Goal: Task Accomplishment & Management: Complete application form

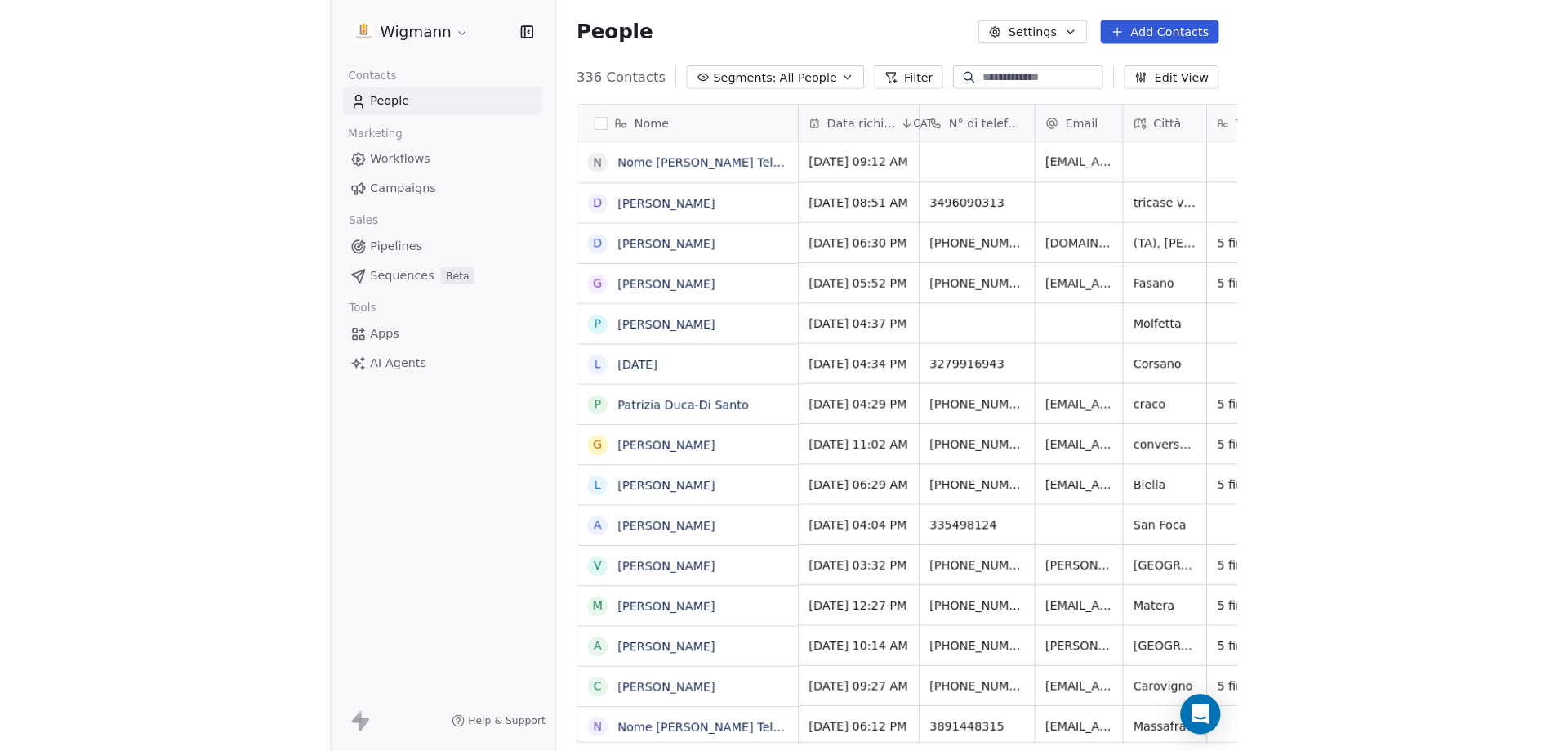
scroll to position [648, 1336]
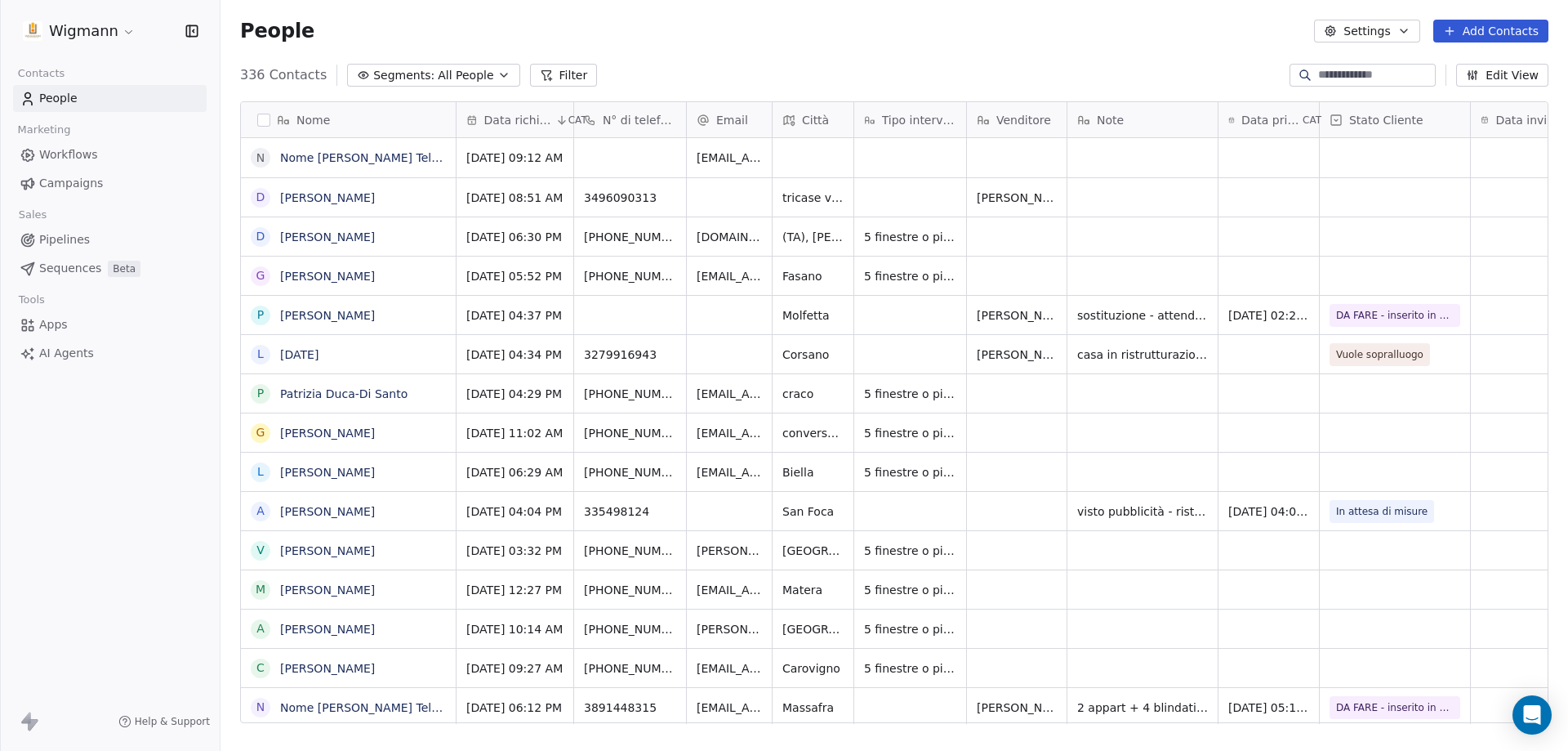
click at [1212, 20] on button "Add Contacts" at bounding box center [1491, 31] width 115 height 23
click at [1212, 62] on span "Create new contact" at bounding box center [1499, 67] width 112 height 17
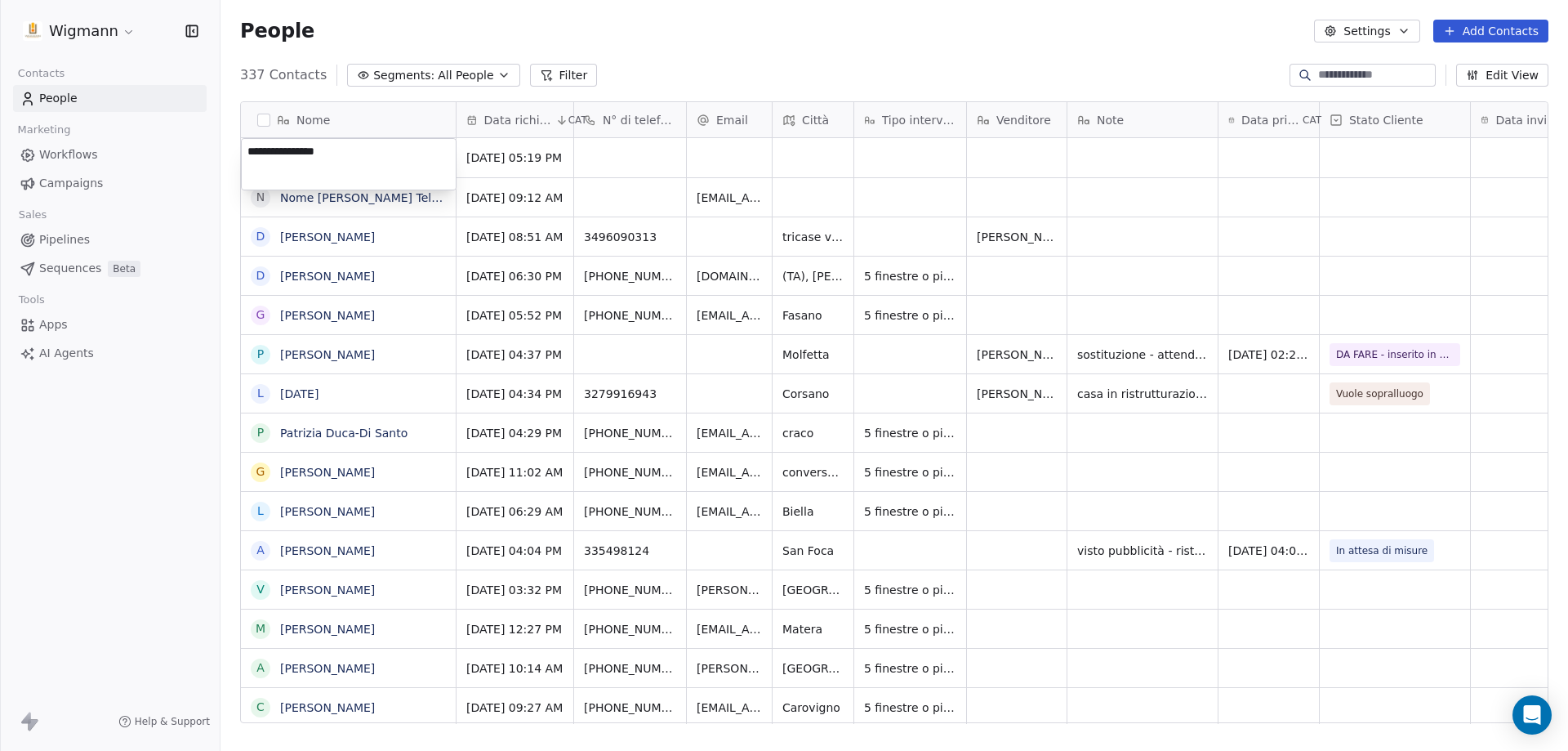
type textarea "**********"
click at [619, 165] on html "Wigmann Contacts People Marketing Workflows Campaigns Sales Pipelines Sequences…" at bounding box center [784, 375] width 1568 height 751
click at [726, 148] on div "grid" at bounding box center [729, 157] width 85 height 39
type input "**********"
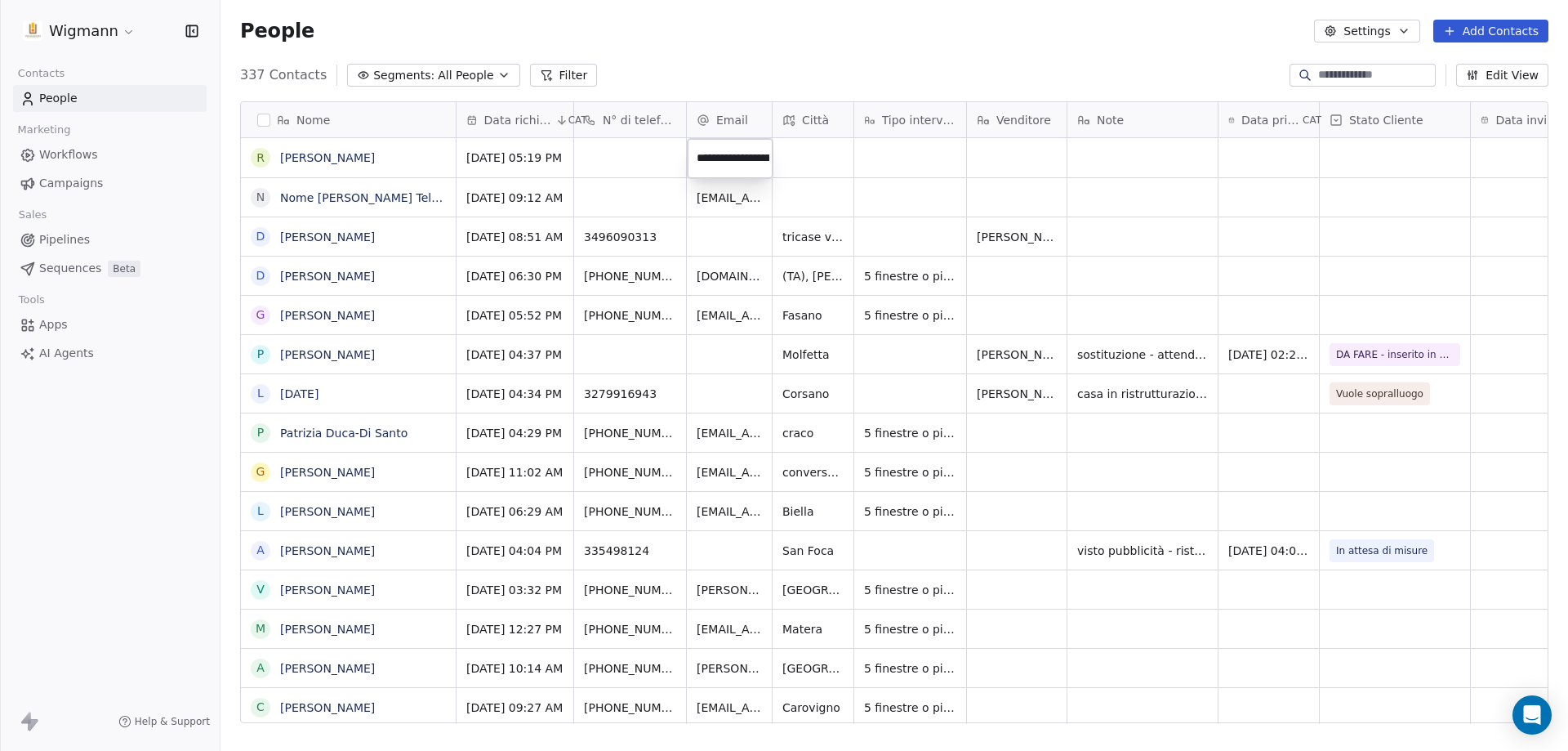
scroll to position [0, 79]
click at [872, 173] on html "Wigmann Contacts People Marketing Workflows Campaigns Sales Pipelines Sequences…" at bounding box center [784, 375] width 1568 height 751
click at [1083, 146] on div "grid" at bounding box center [1143, 157] width 150 height 39
click at [877, 153] on div "grid" at bounding box center [911, 157] width 112 height 39
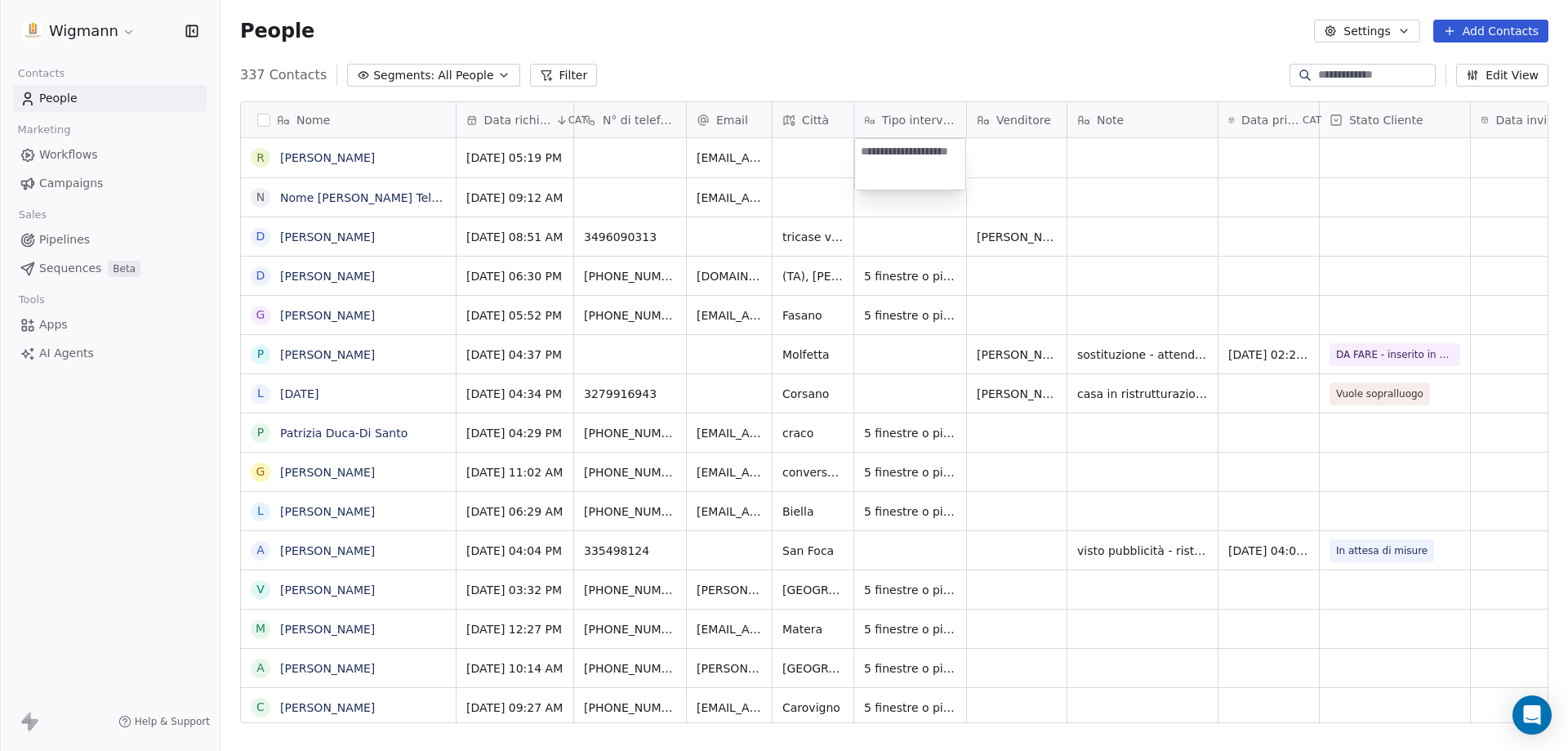
type textarea "**********"
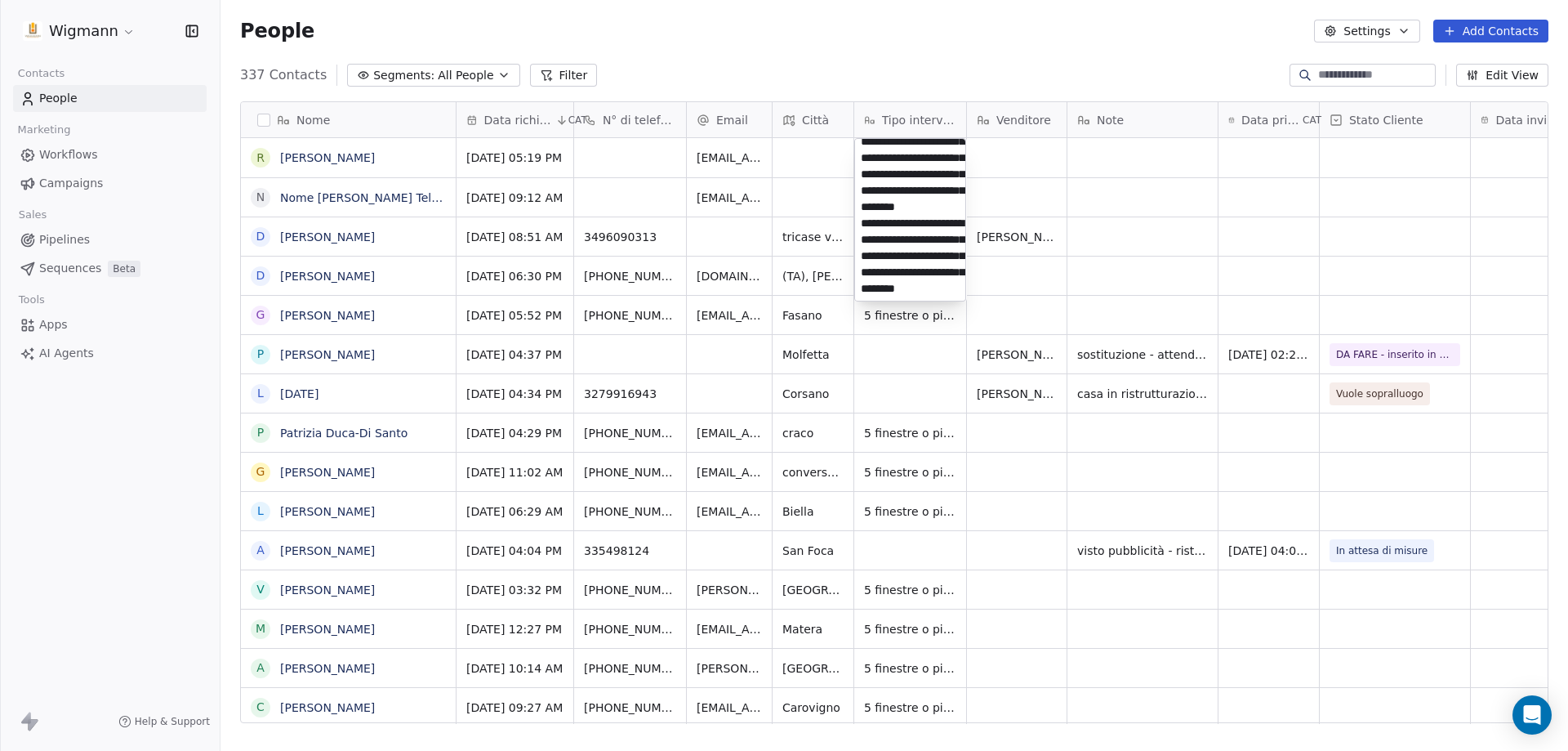
click at [1029, 184] on html "Wigmann Contacts People Marketing Workflows Campaigns Sales Pipelines Sequences…" at bounding box center [784, 375] width 1568 height 751
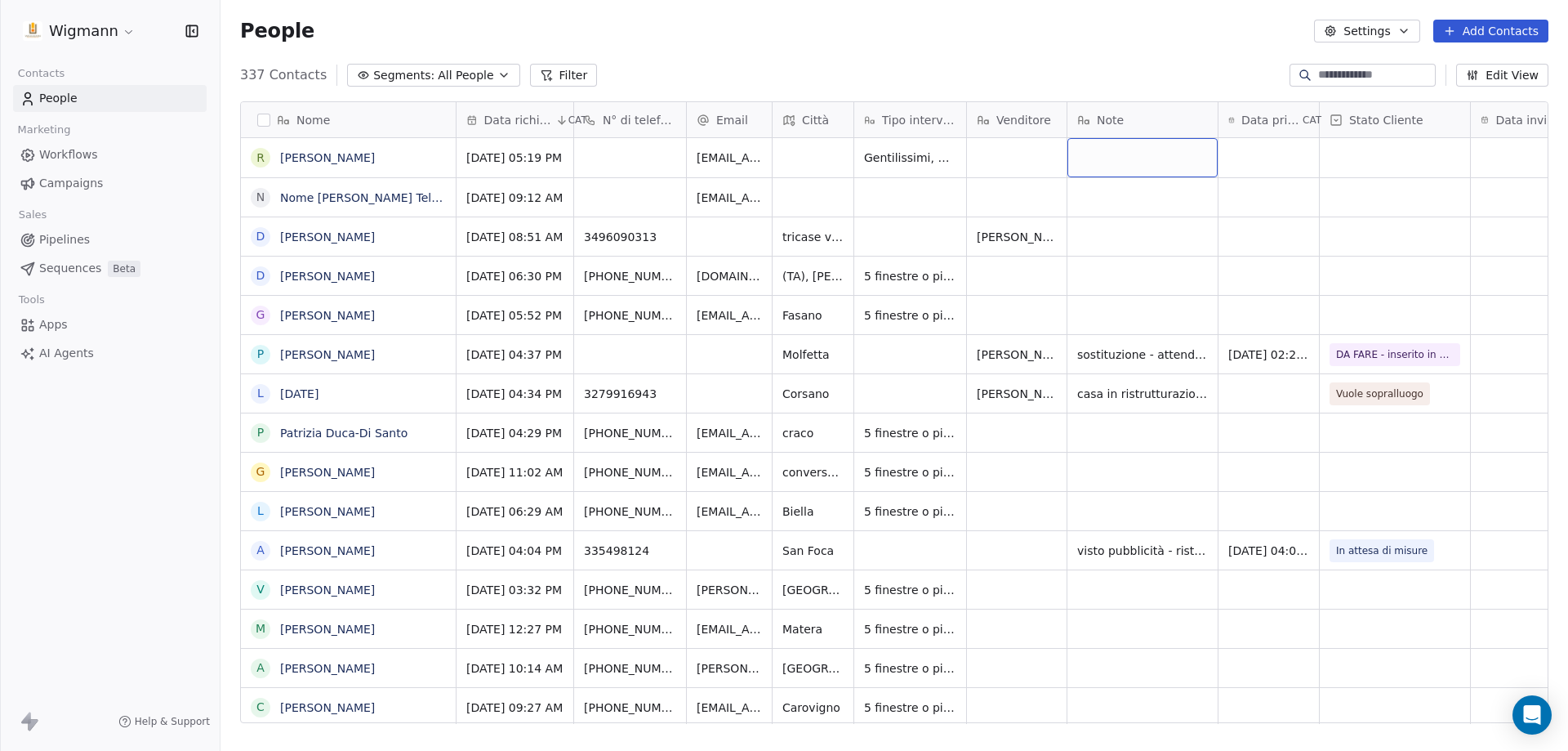
click at [1085, 162] on div "grid" at bounding box center [1143, 157] width 150 height 39
type textarea "**********"
click at [1212, 144] on html "Wigmann Contacts People Marketing Workflows Campaigns Sales Pipelines Sequences…" at bounding box center [784, 375] width 1568 height 751
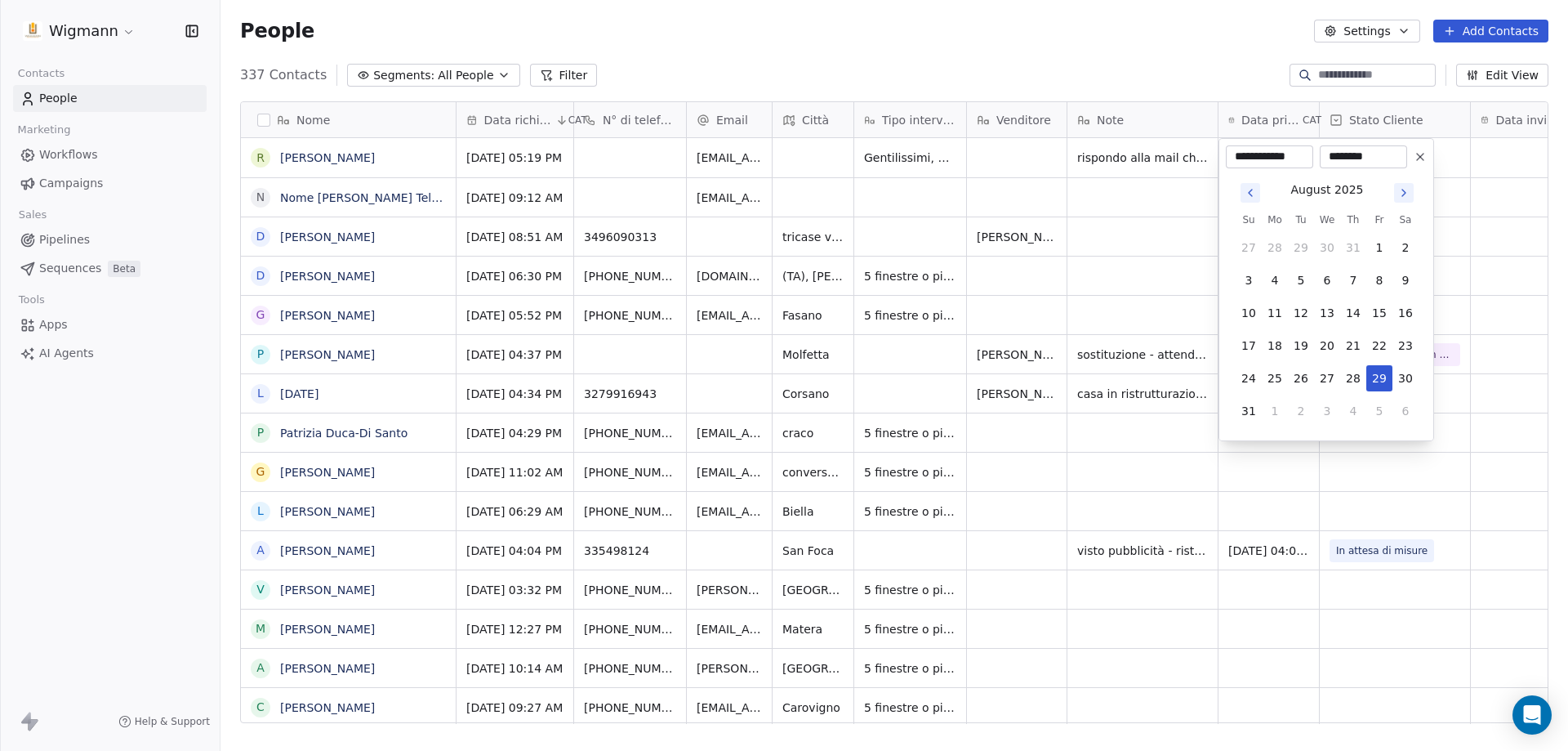
click at [1212, 153] on html "Wigmann Contacts People Marketing Workflows Campaigns Sales Pipelines Sequences…" at bounding box center [784, 375] width 1568 height 751
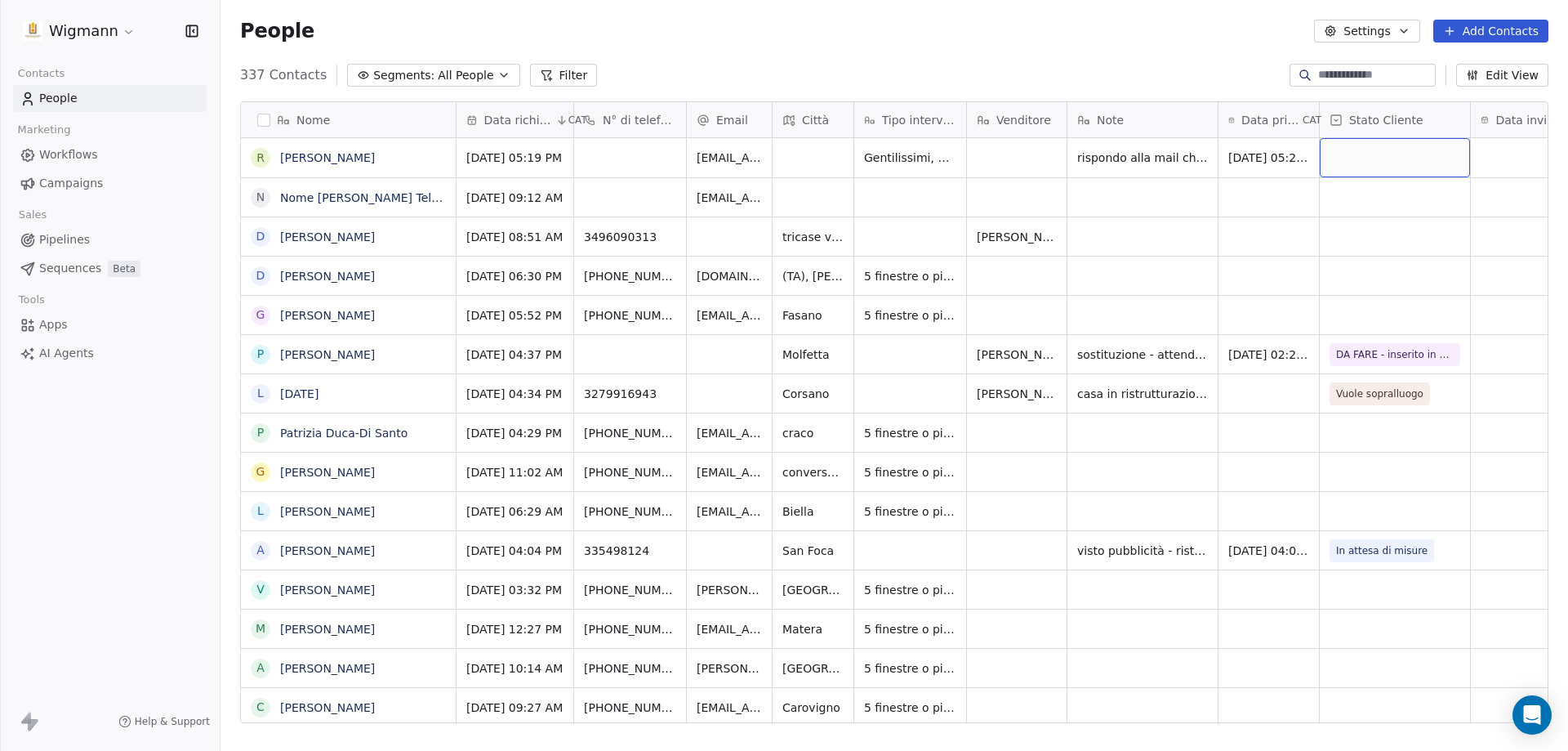
click at [1212, 153] on div "grid" at bounding box center [1395, 157] width 150 height 39
click at [1212, 159] on div "grid" at bounding box center [1395, 157] width 150 height 39
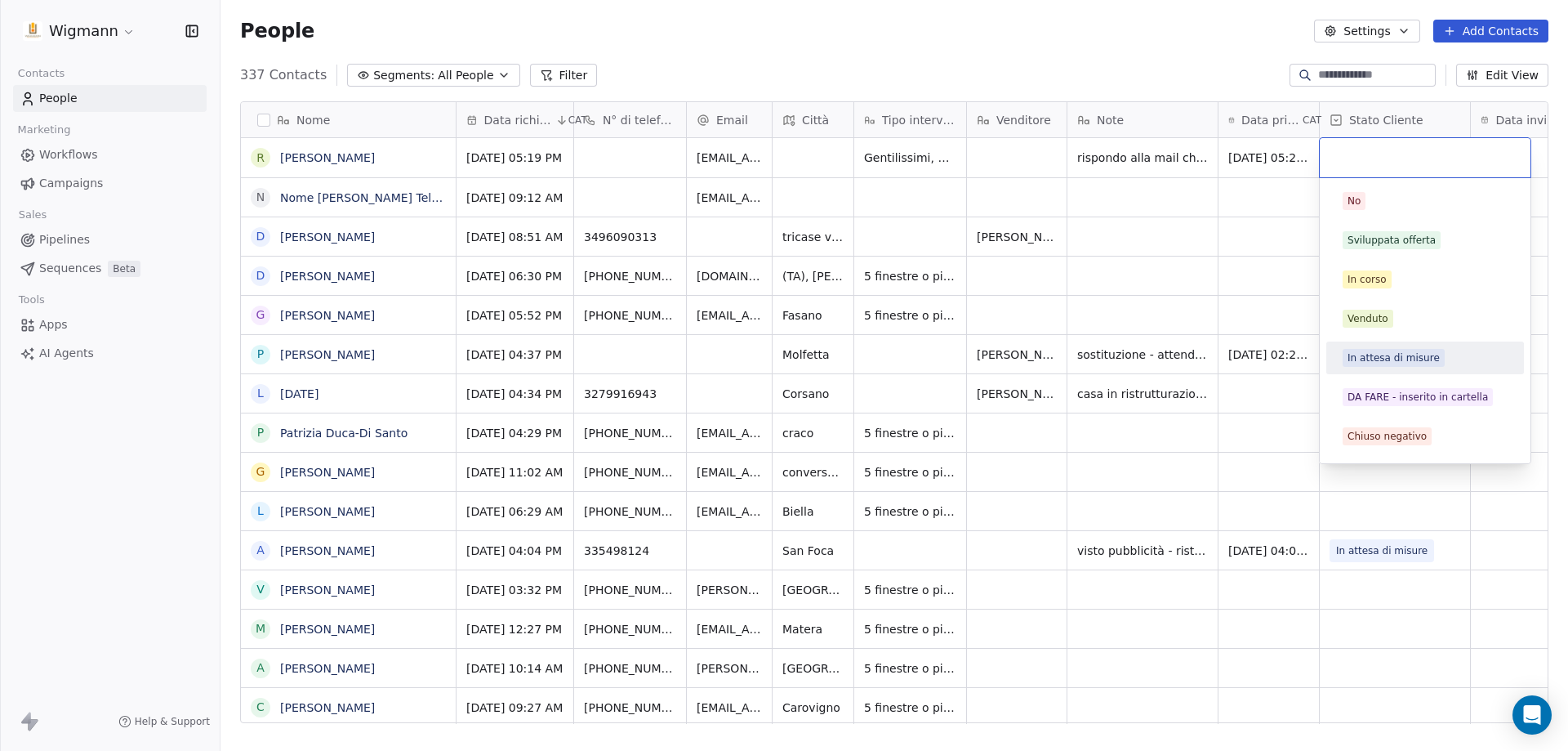
click at [1212, 366] on span "In attesa di misure" at bounding box center [1393, 358] width 102 height 18
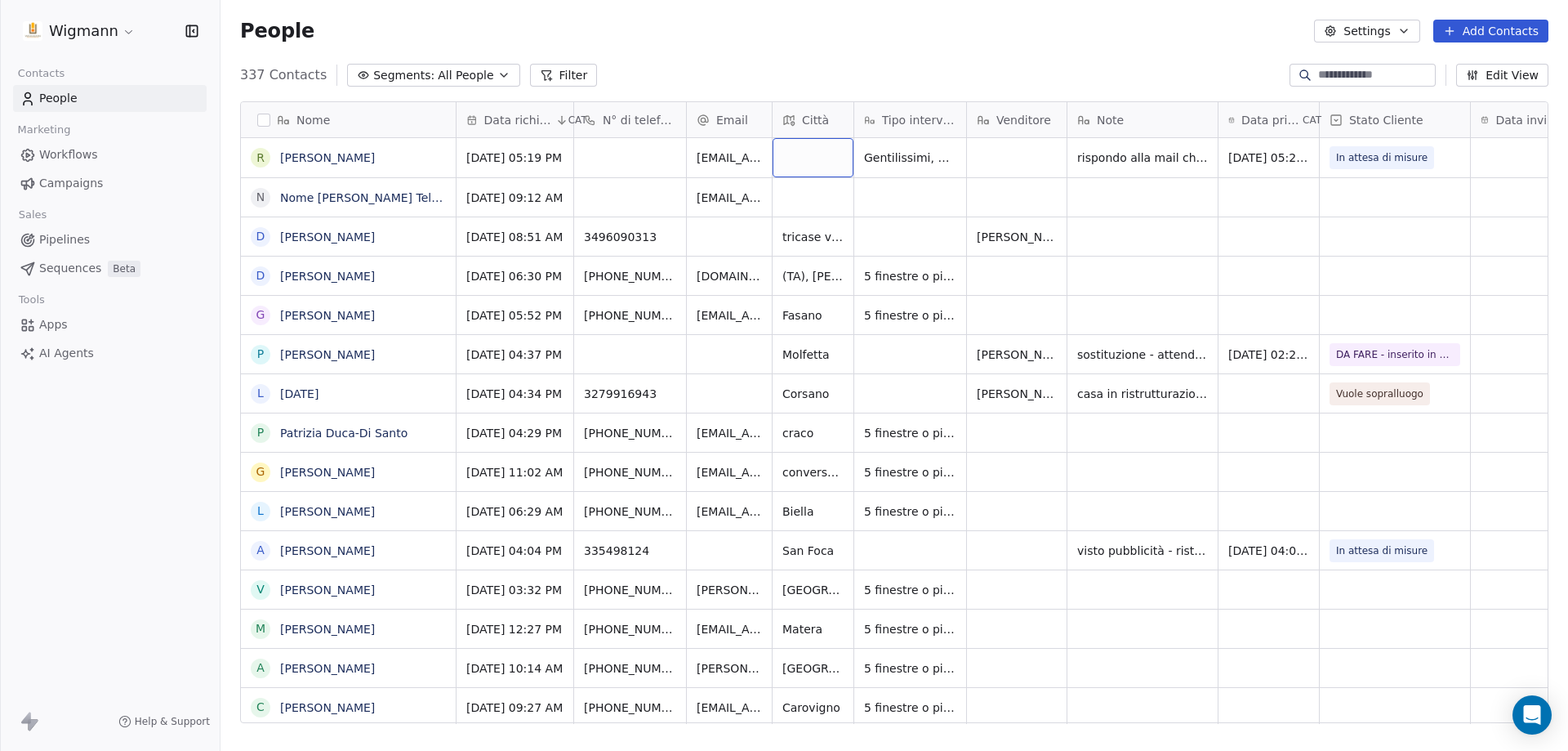
click at [798, 153] on div "grid" at bounding box center [813, 157] width 81 height 39
type input "*****"
click at [1212, 165] on html "Wigmann Contacts People Marketing Workflows Campaigns Sales Pipelines Sequences…" at bounding box center [784, 375] width 1568 height 751
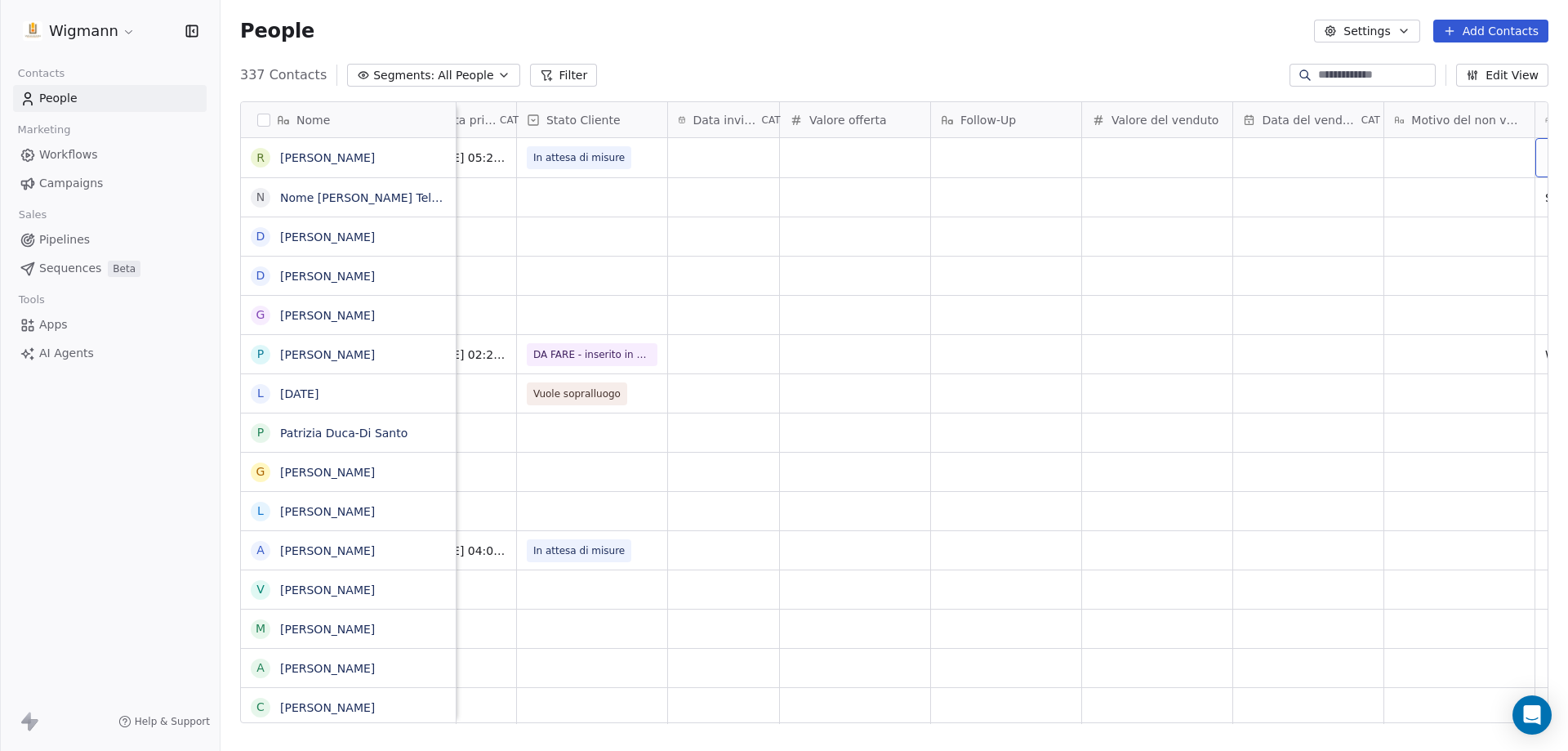
scroll to position [0, 1036]
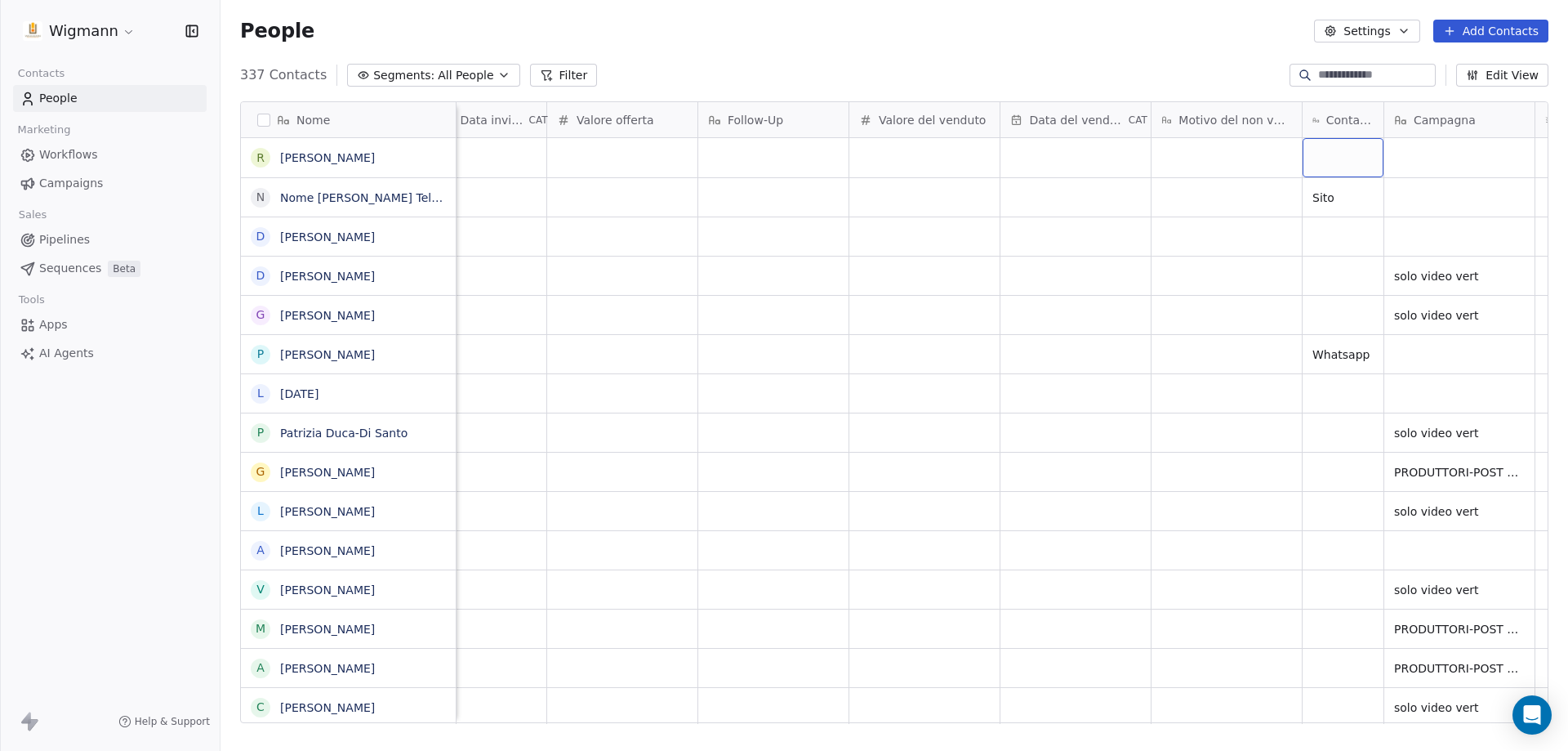
click at [1212, 161] on div "grid" at bounding box center [1343, 157] width 81 height 39
type textarea "****"
click at [1179, 254] on html "Wigmann Contacts People Marketing Workflows Campaigns Sales Pipelines Sequences…" at bounding box center [784, 375] width 1568 height 751
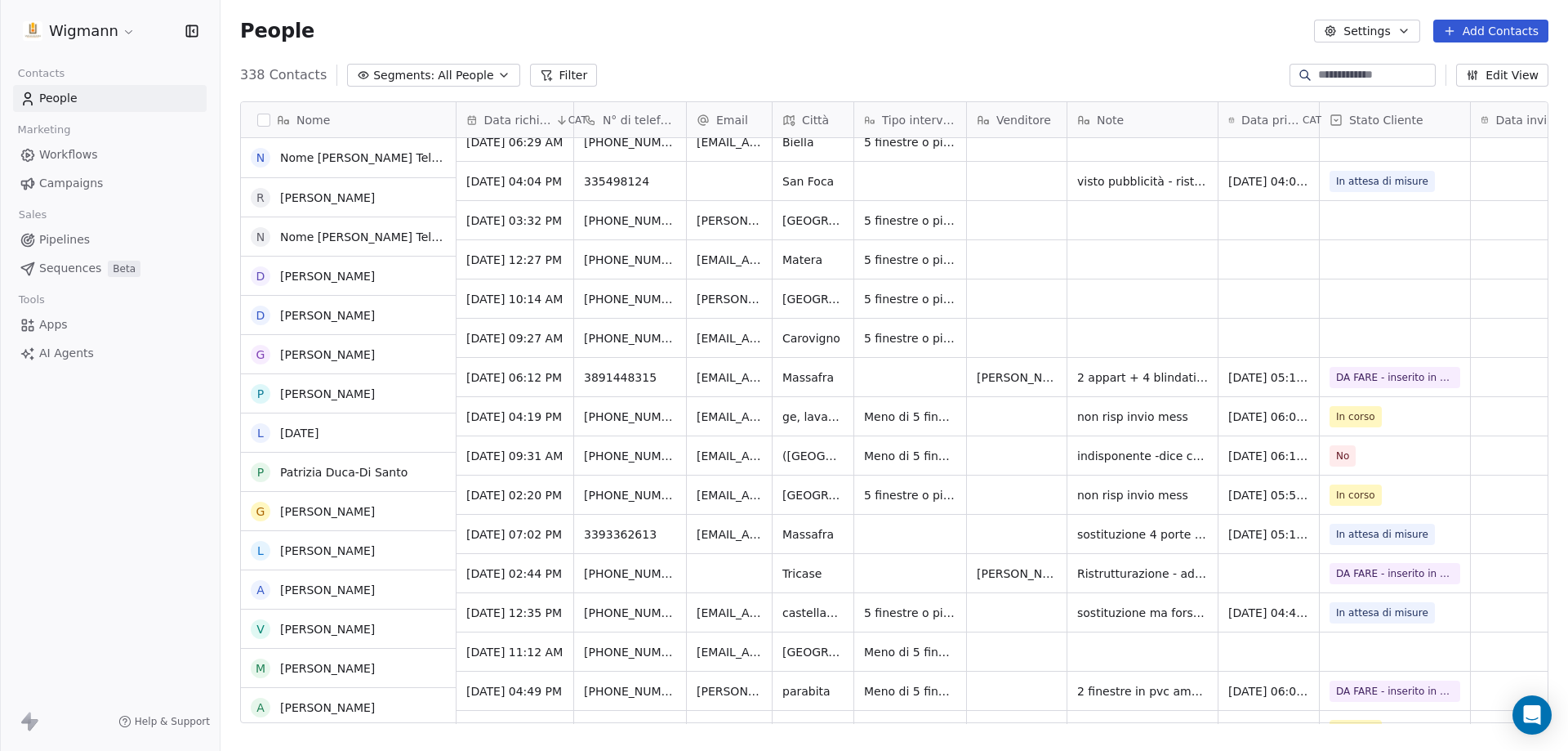
scroll to position [408, 0]
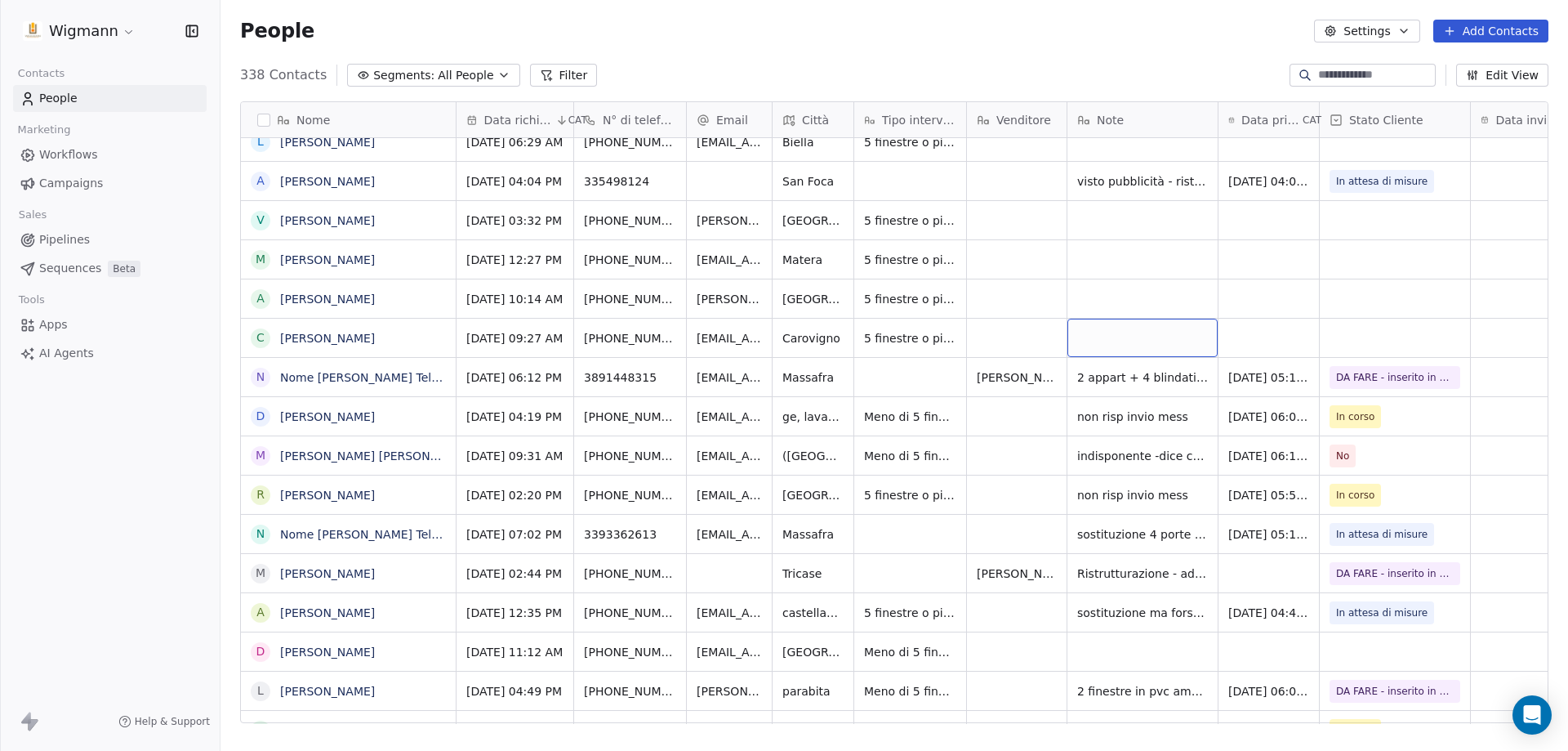
click at [1135, 339] on div "grid" at bounding box center [1143, 338] width 150 height 38
type textarea "********"
click at [1212, 326] on html "Wigmann Contacts People Marketing Workflows Campaigns Sales Pipelines Sequences…" at bounding box center [784, 375] width 1568 height 751
click at [1212, 334] on html "Wigmann Contacts People Marketing Workflows Campaigns Sales Pipelines Sequences…" at bounding box center [784, 375] width 1568 height 751
click at [1212, 335] on div "grid" at bounding box center [1269, 338] width 101 height 38
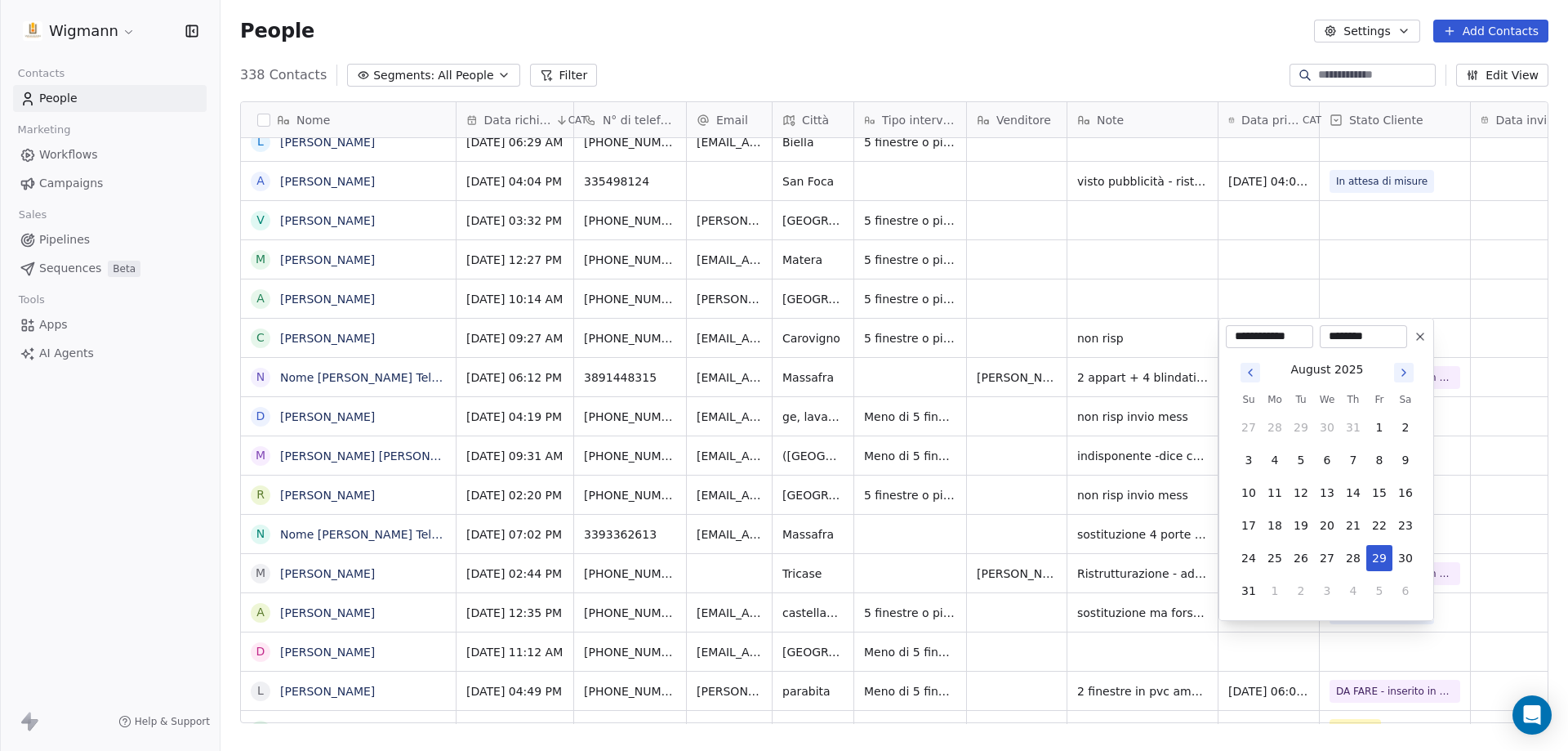
click at [1212, 295] on html "Wigmann Contacts People Marketing Workflows Campaigns Sales Pipelines Sequences…" at bounding box center [784, 375] width 1568 height 751
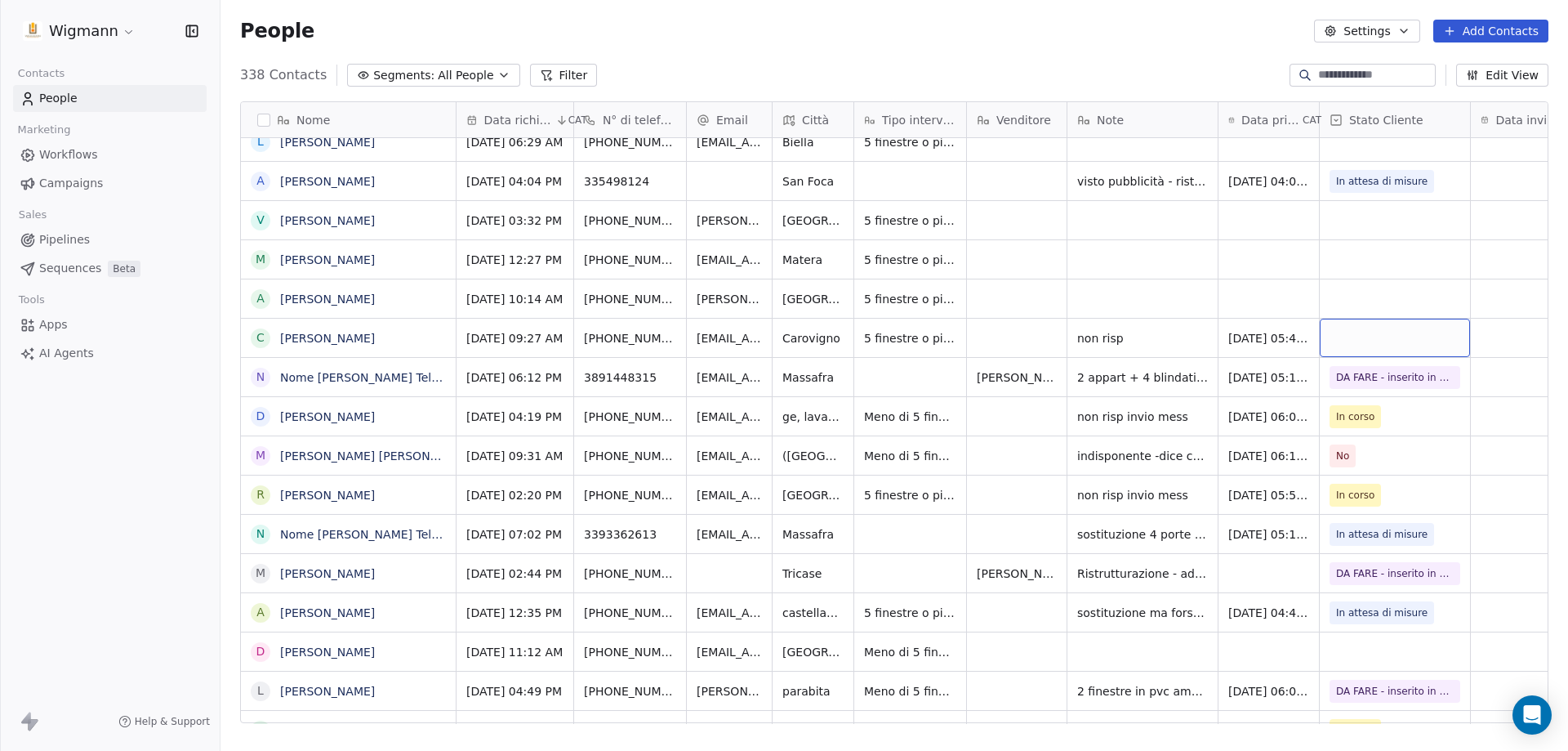
click at [1212, 334] on div "grid" at bounding box center [1395, 338] width 150 height 38
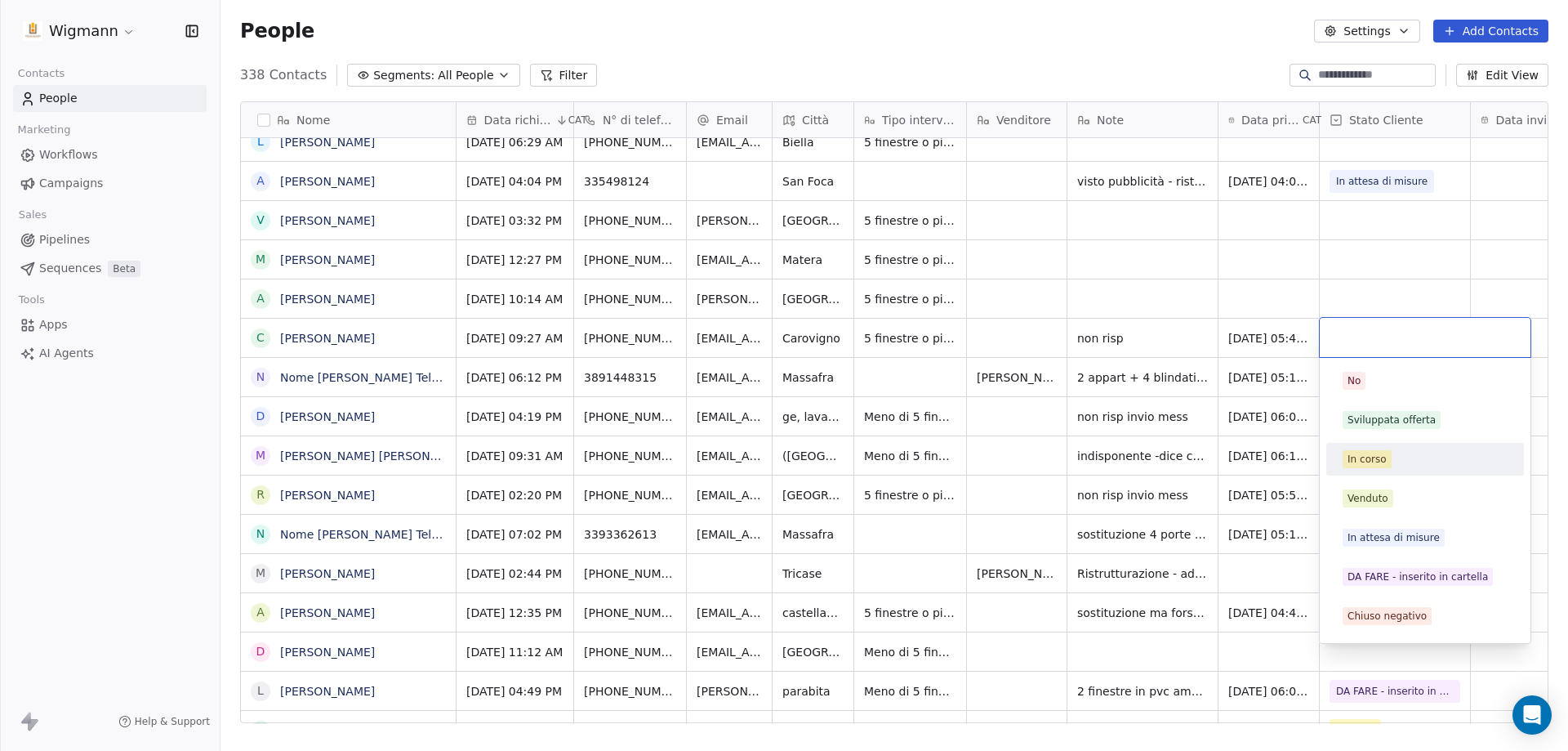
click at [1212, 463] on div "In corso" at bounding box center [1366, 459] width 39 height 14
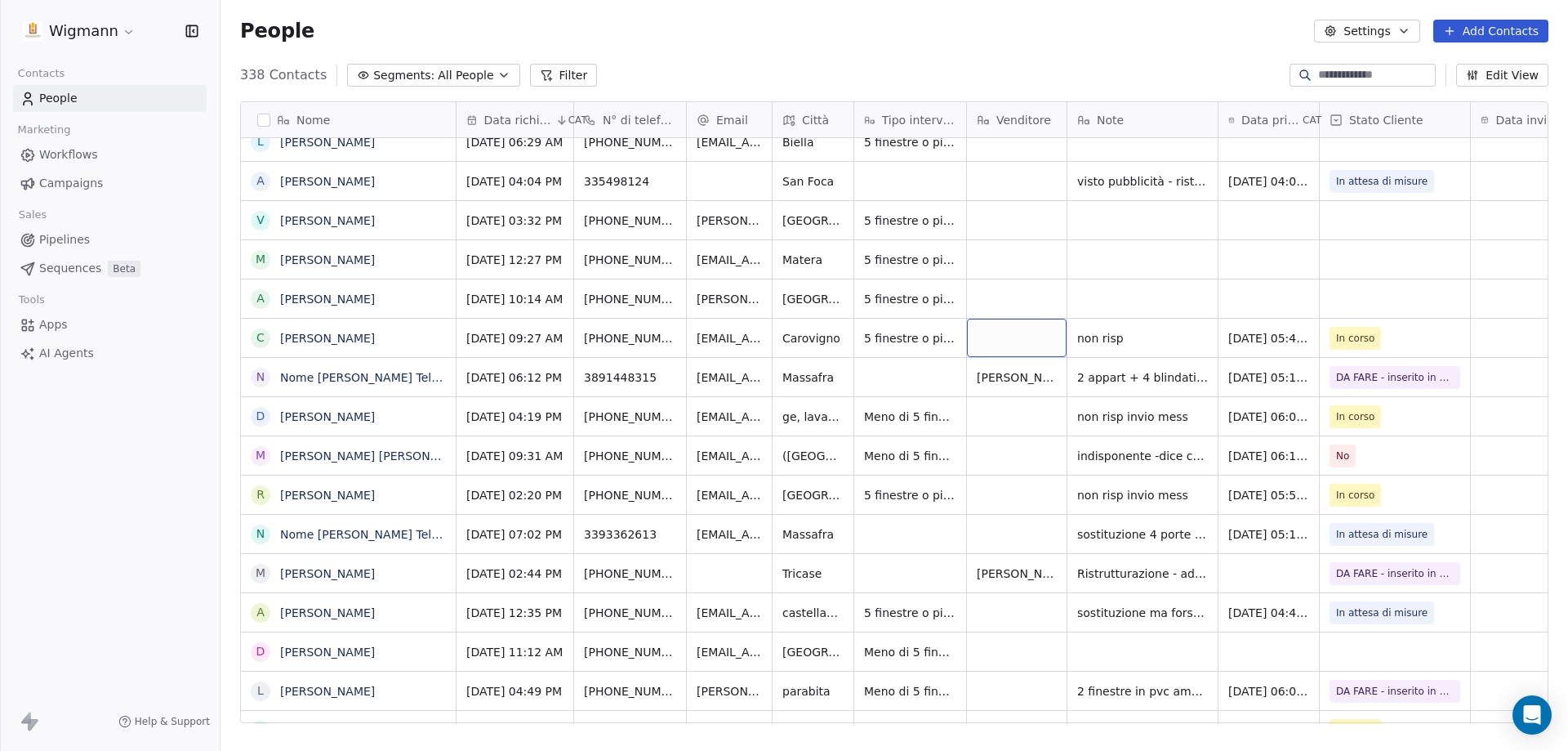
drag, startPoint x: 1146, startPoint y: 570, endPoint x: 1048, endPoint y: 421, distance: 178.3
click at [1212, 306] on div "grid" at bounding box center [1269, 299] width 101 height 38
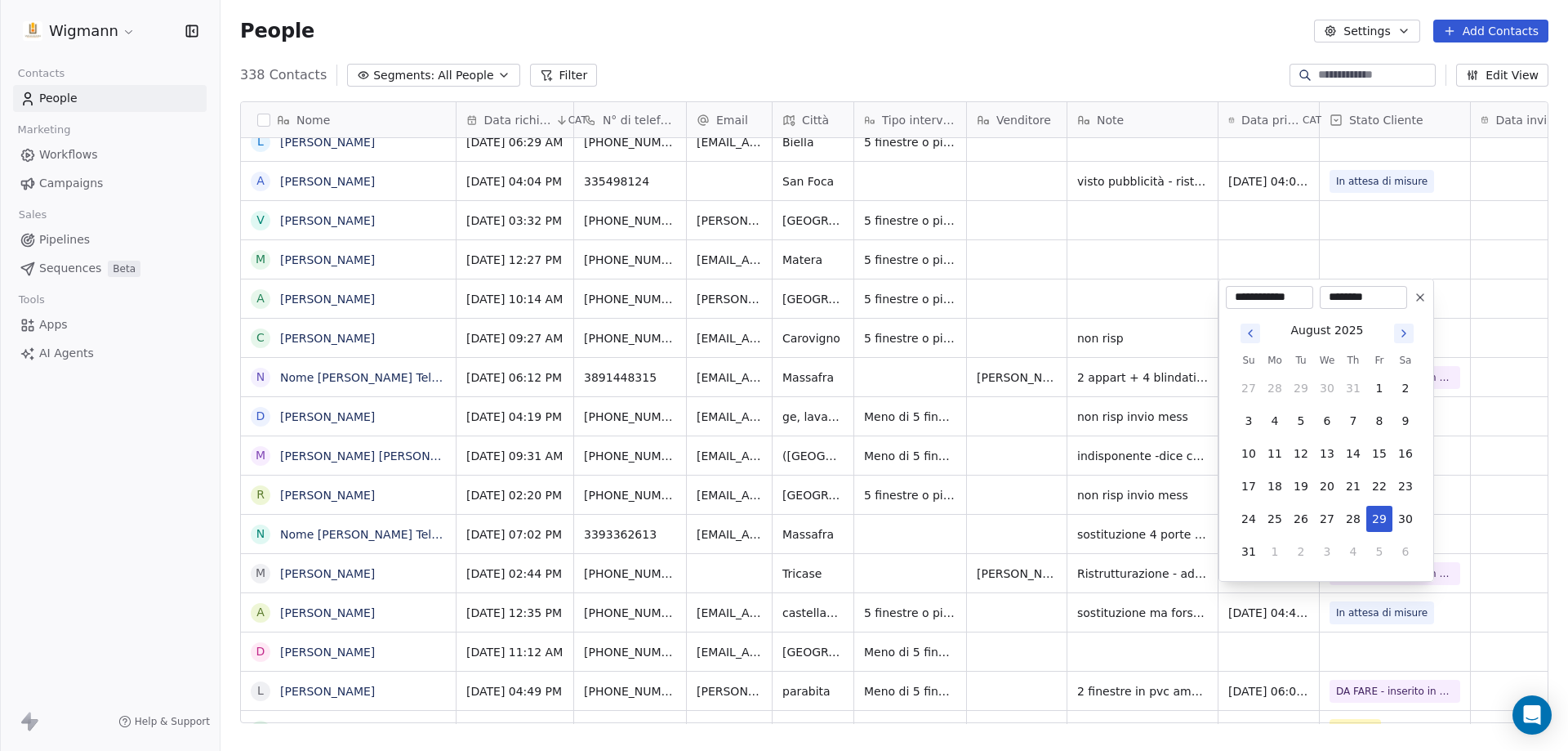
click at [1161, 303] on html "Wigmann Contacts People Marketing Workflows Campaigns Sales Pipelines Sequences…" at bounding box center [784, 375] width 1568 height 751
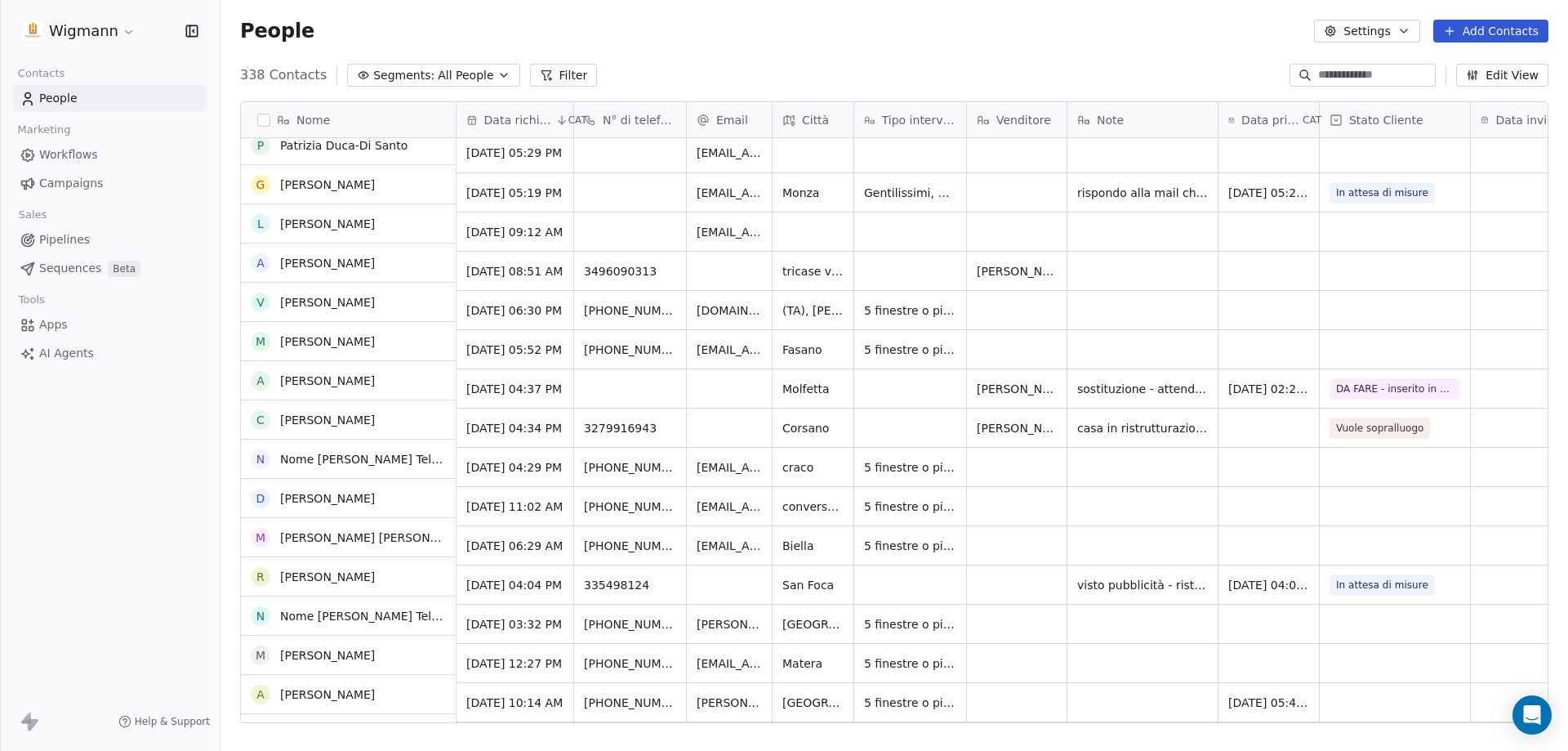
scroll to position [326, 0]
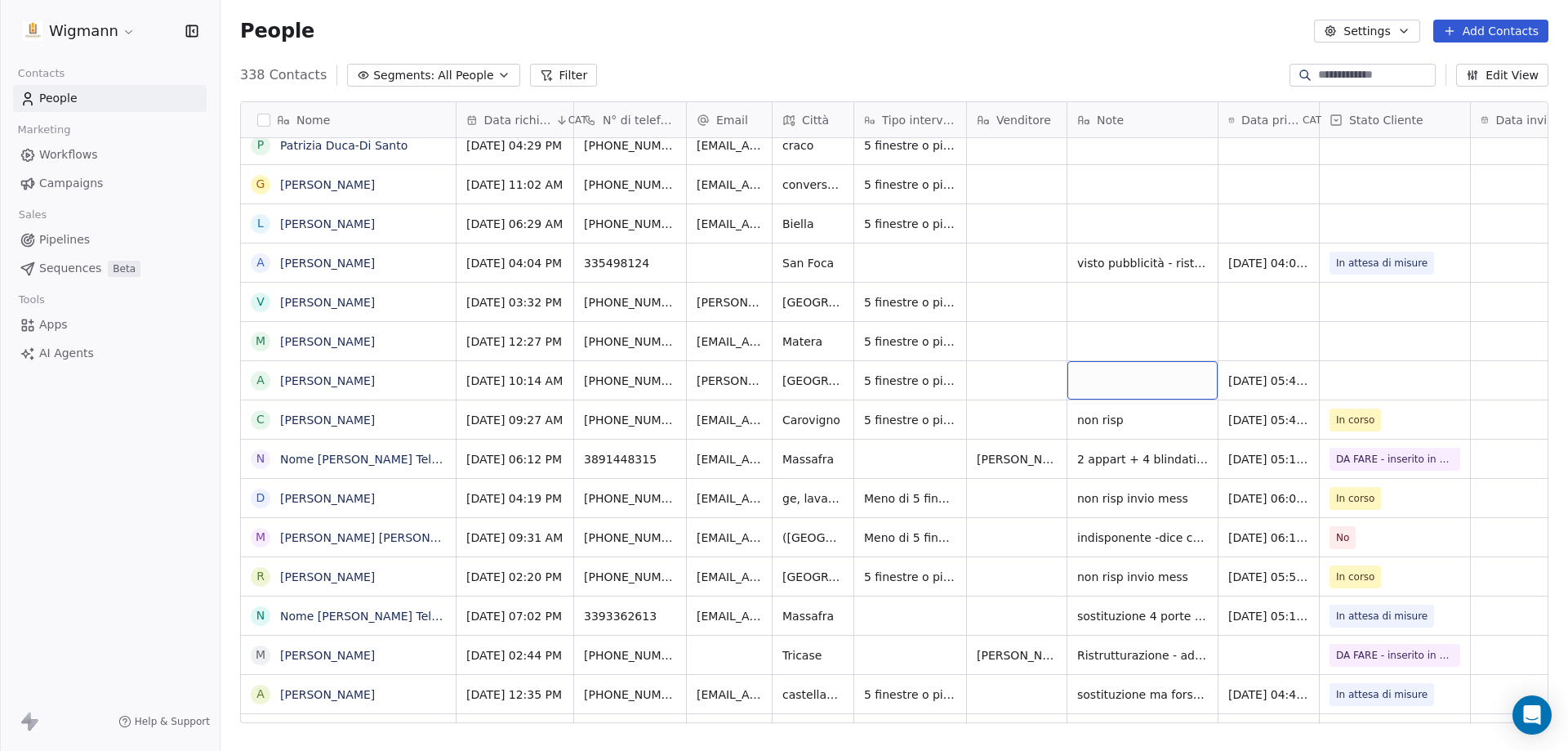
click at [1164, 385] on div "grid" at bounding box center [1143, 380] width 150 height 38
click at [1165, 385] on div "grid" at bounding box center [1143, 380] width 150 height 38
type textarea "*"
type textarea "********"
click at [1180, 436] on html "Wigmann Contacts People Marketing Workflows Campaigns Sales Pipelines Sequences…" at bounding box center [784, 375] width 1568 height 751
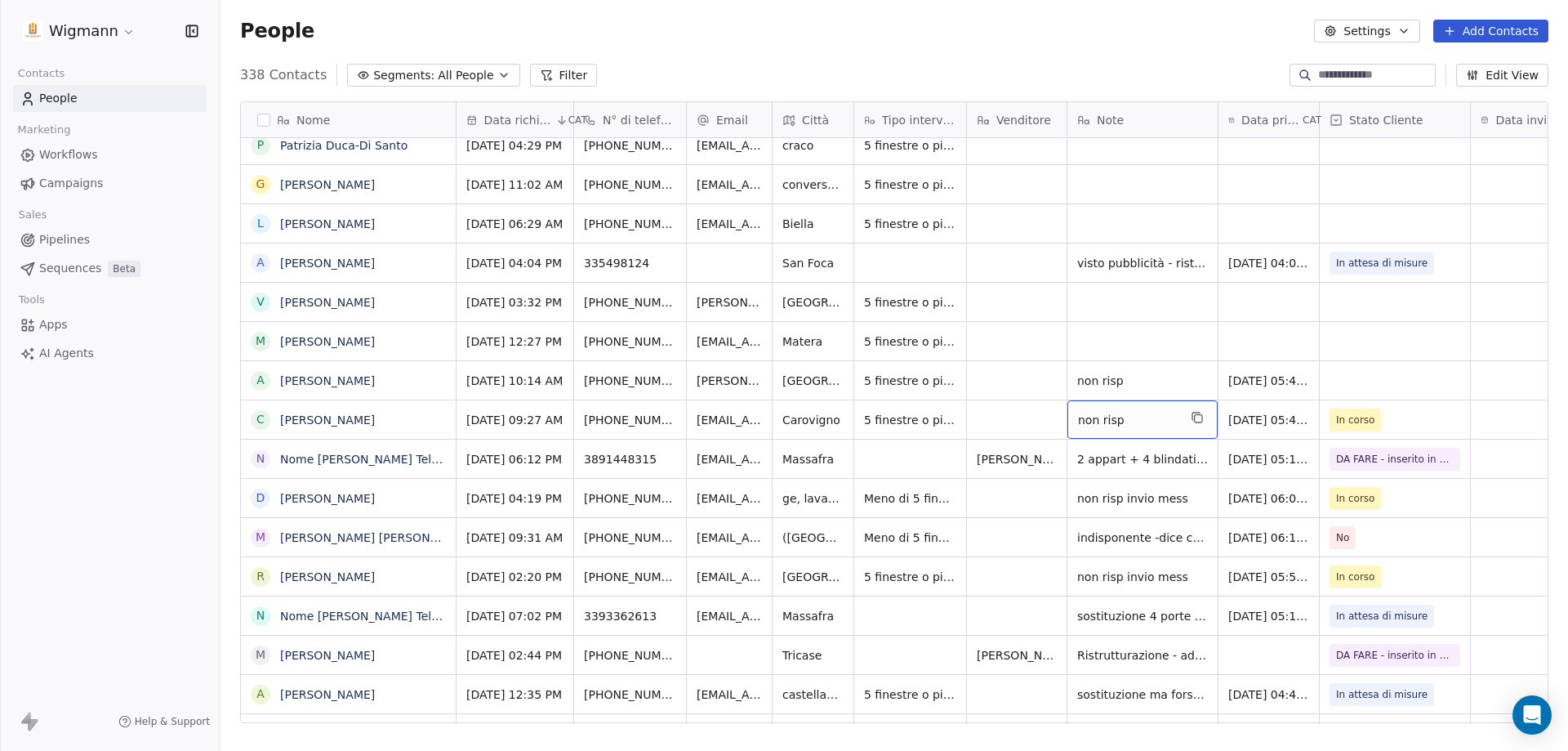
click at [1135, 418] on span "non risp" at bounding box center [1127, 420] width 100 height 16
type textarea "**********"
click at [1142, 357] on html "Wigmann Contacts People Marketing Workflows Campaigns Sales Pipelines Sequences…" at bounding box center [784, 375] width 1568 height 751
click at [1142, 386] on span "non risp" at bounding box center [1127, 380] width 100 height 16
type textarea "**********"
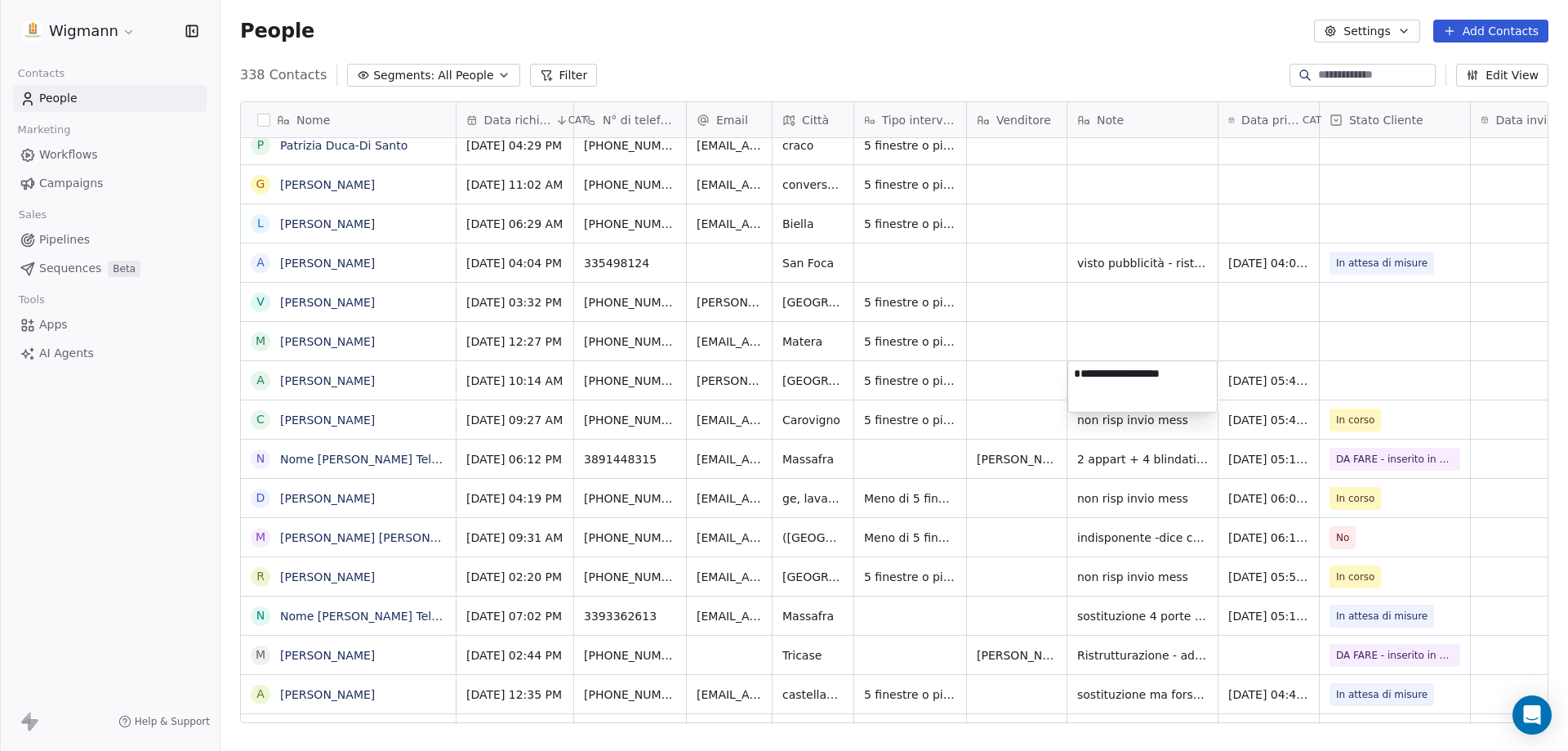
click at [1212, 382] on html "Wigmann Contacts People Marketing Workflows Campaigns Sales Pipelines Sequences…" at bounding box center [784, 375] width 1568 height 751
click at [1212, 382] on div "grid" at bounding box center [1395, 380] width 150 height 38
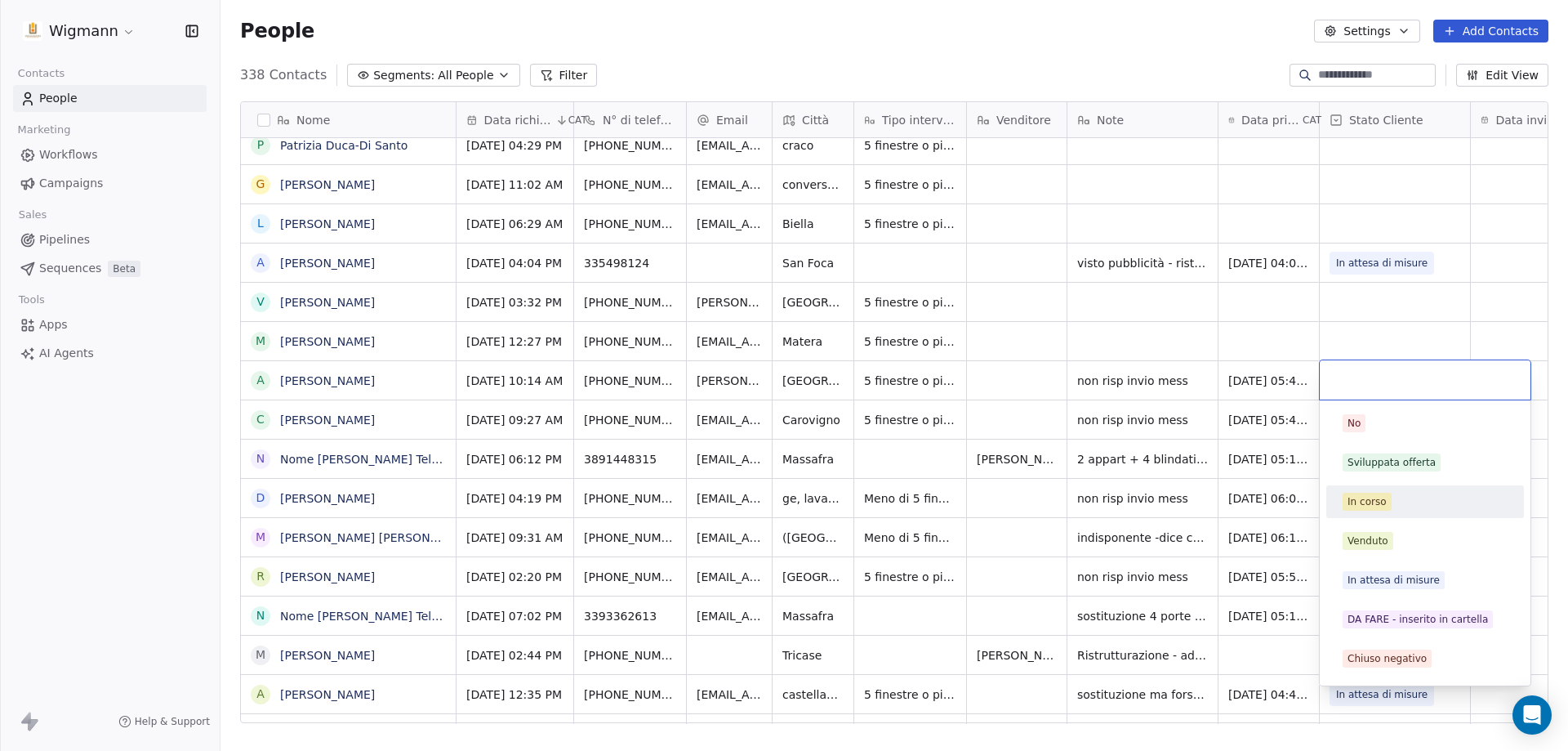
click at [1212, 512] on div "In corso" at bounding box center [1425, 501] width 185 height 26
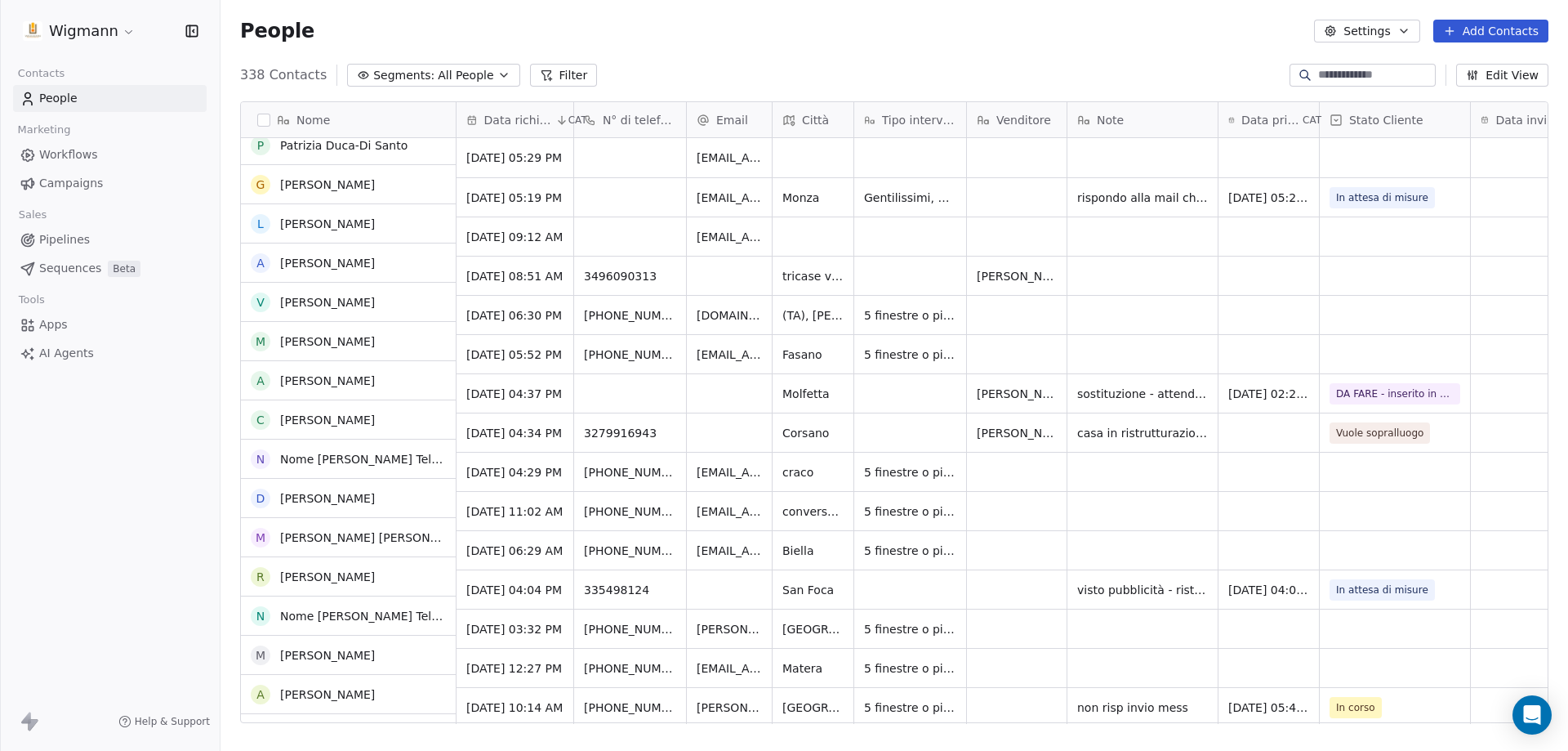
scroll to position [0, 0]
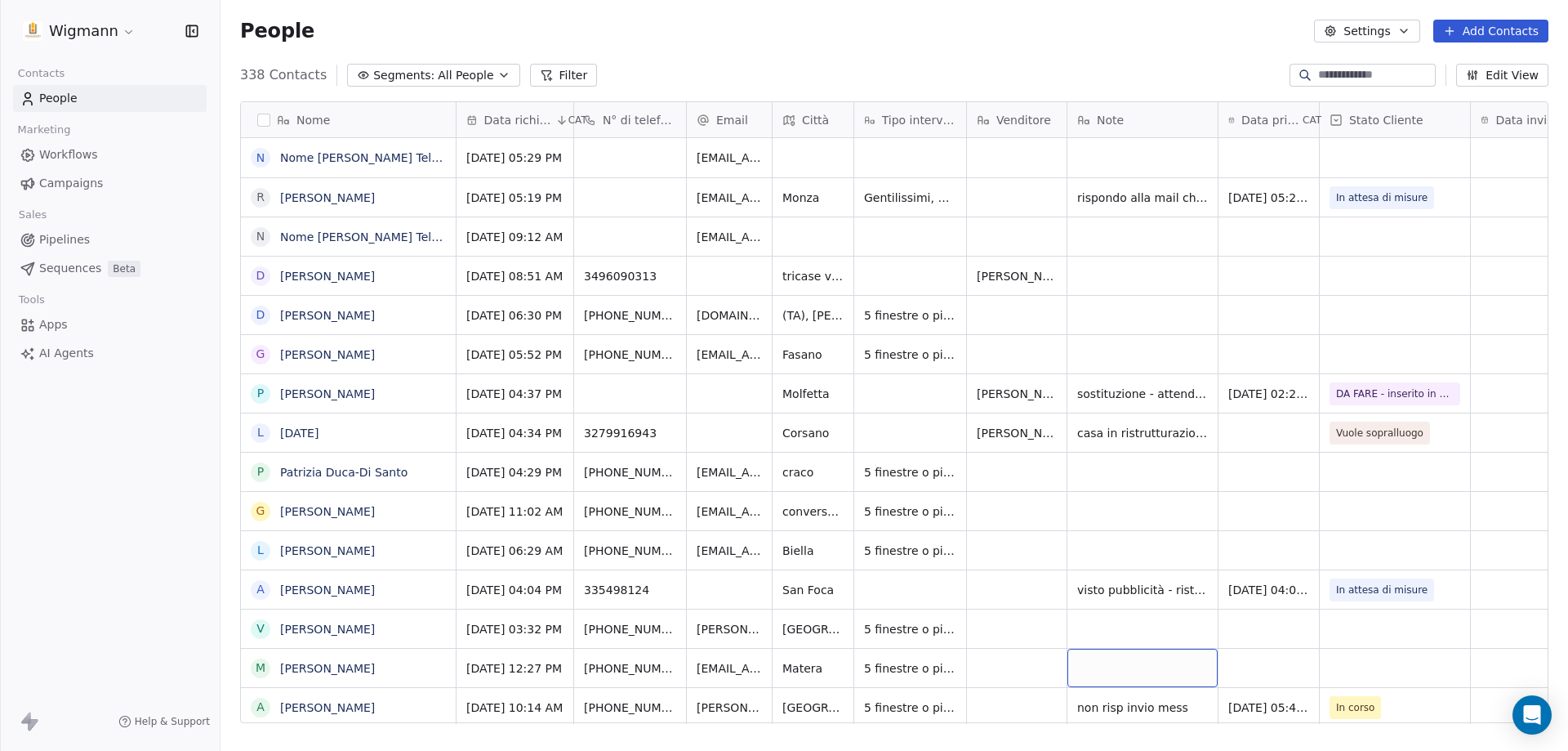
click at [1212, 39] on button "Add Contacts" at bounding box center [1491, 31] width 115 height 23
drag, startPoint x: 1483, startPoint y: 74, endPoint x: 1567, endPoint y: 237, distance: 183.4
click at [1212, 73] on span "Create new contact" at bounding box center [1499, 67] width 112 height 17
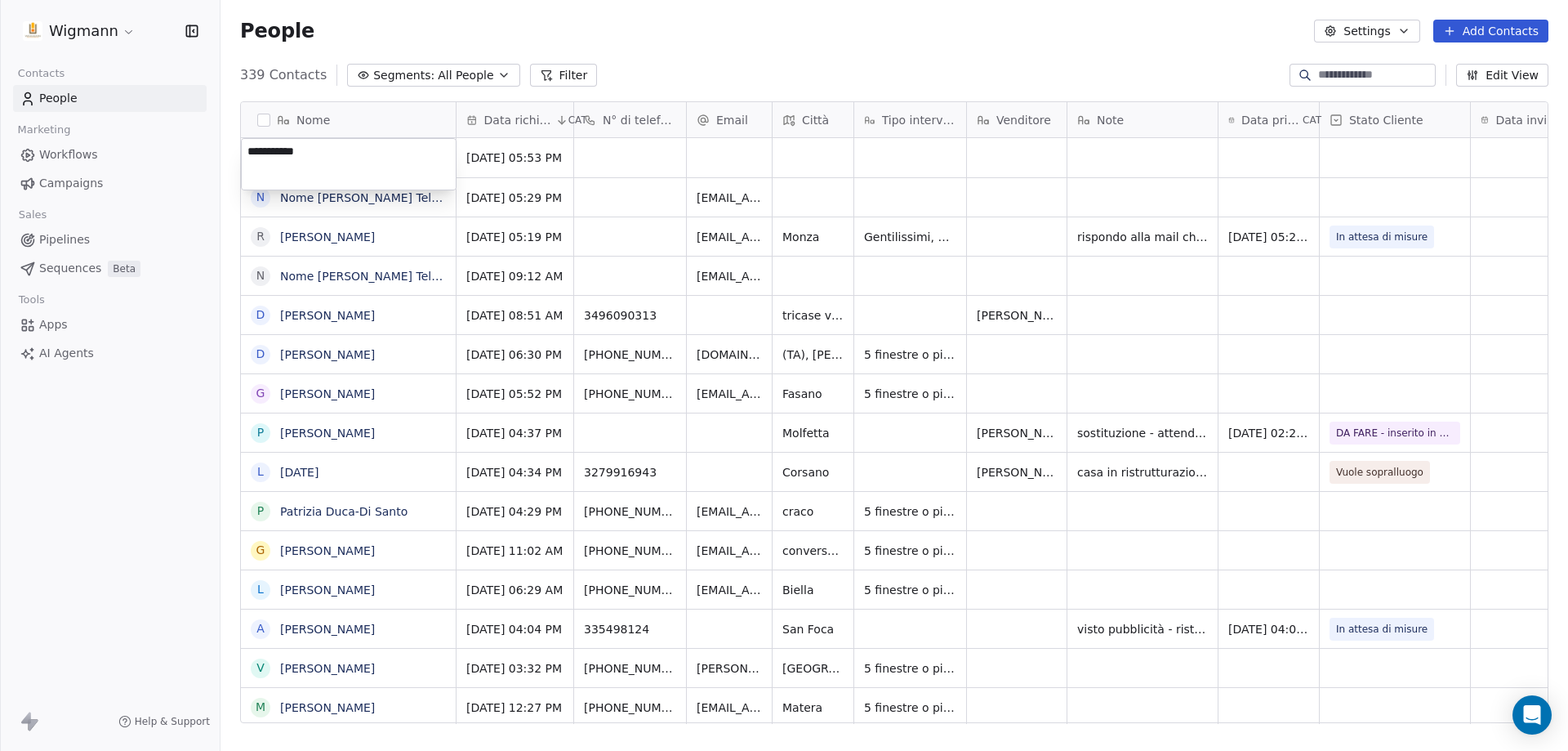
type textarea "**********"
click at [649, 163] on html "Wigmann Contacts People Marketing Workflows Campaigns Sales Pipelines Sequences…" at bounding box center [784, 375] width 1568 height 751
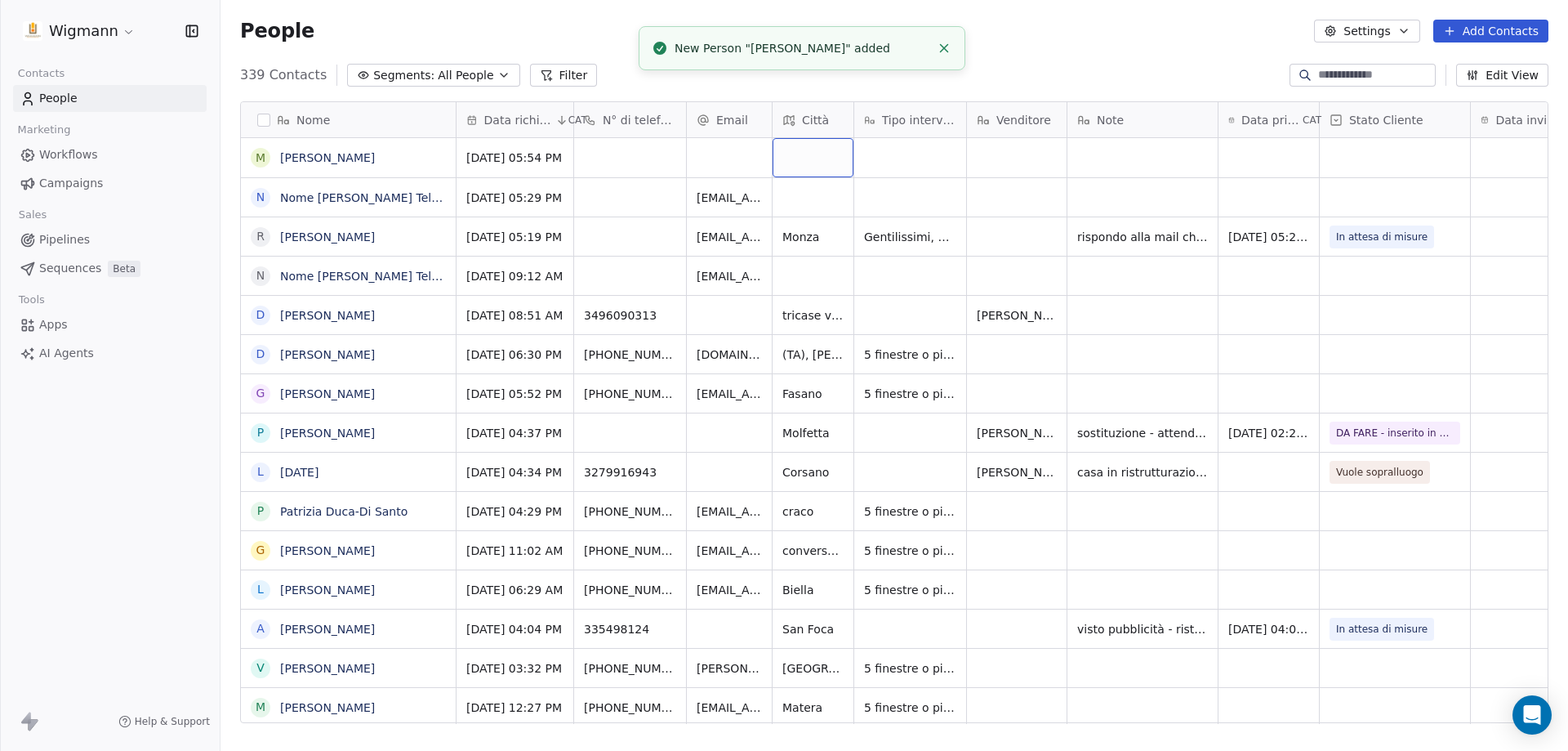
click at [813, 158] on div "grid" at bounding box center [813, 157] width 81 height 39
type input "*******"
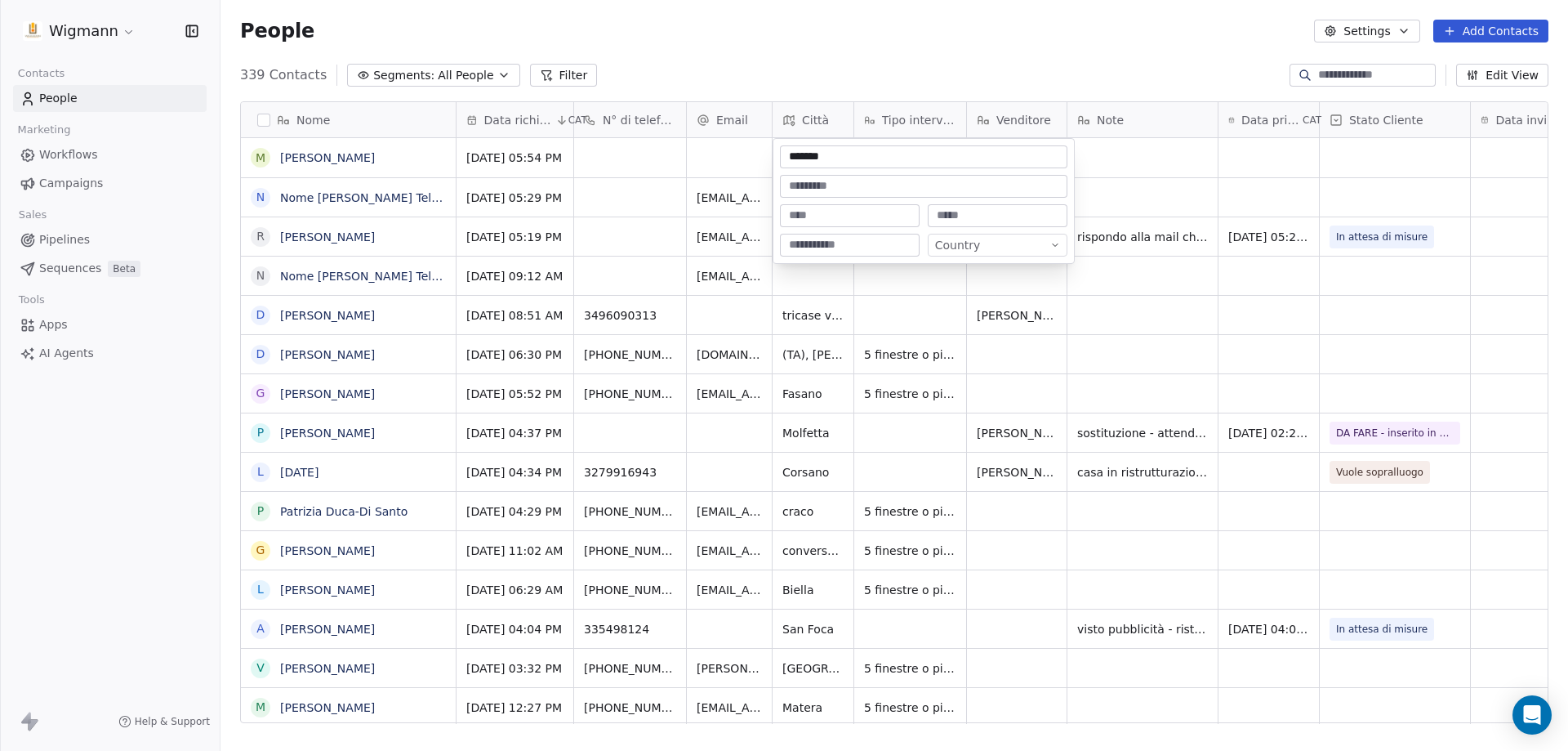
click at [747, 159] on html "Wigmann Contacts People Marketing Workflows Campaigns Sales Pipelines Sequences…" at bounding box center [784, 375] width 1568 height 751
click at [631, 159] on div "grid" at bounding box center [631, 157] width 112 height 39
type input "**********"
click at [872, 166] on html "Wigmann Contacts People Marketing Workflows Campaigns Sales Pipelines Sequences…" at bounding box center [784, 375] width 1568 height 751
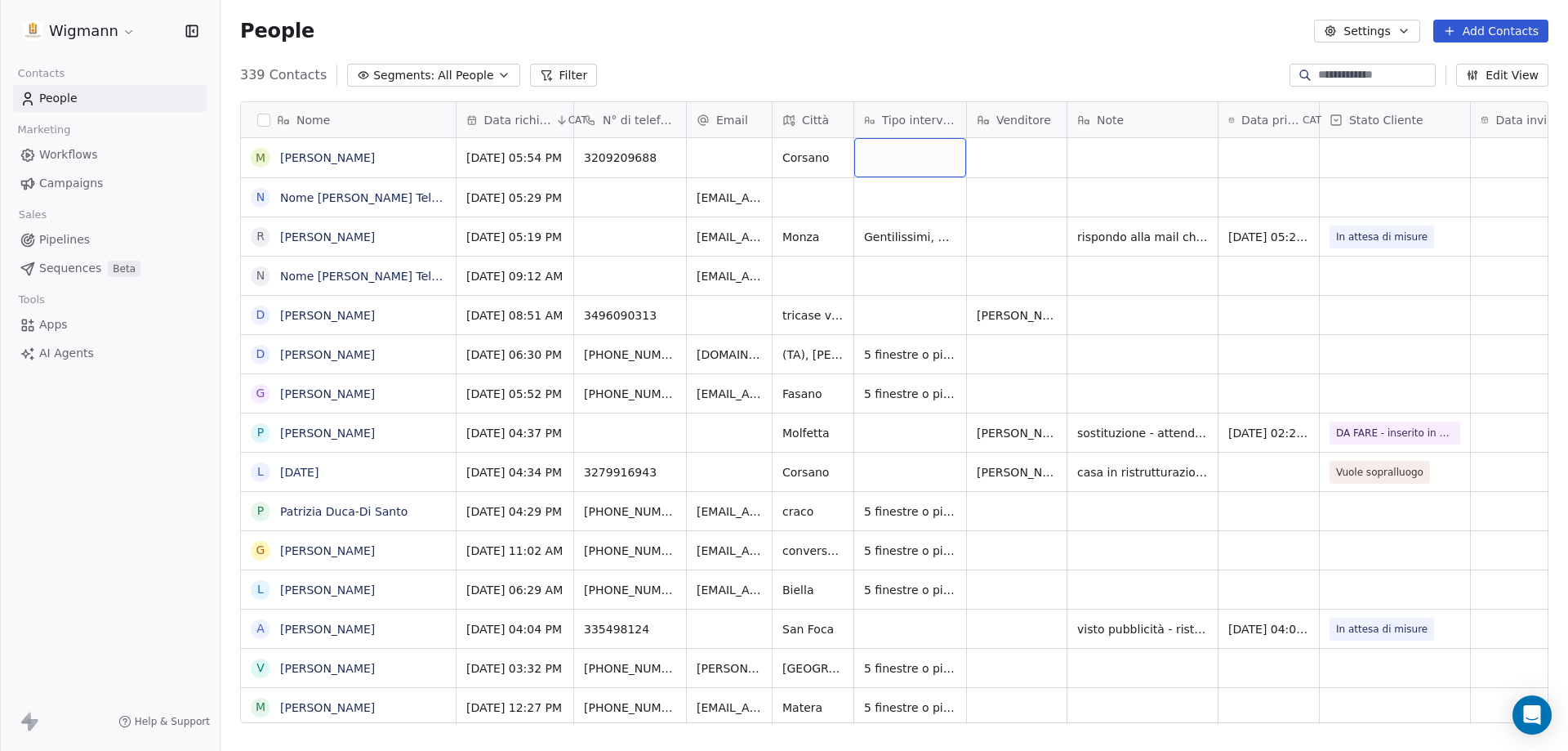
click at [914, 157] on div "grid" at bounding box center [911, 157] width 112 height 39
type textarea "**********"
click at [1067, 161] on html "Wigmann Contacts People Marketing Workflows Campaigns Sales Pipelines Sequences…" at bounding box center [784, 375] width 1568 height 751
click at [1024, 163] on div "grid" at bounding box center [1016, 157] width 100 height 39
type textarea "*******"
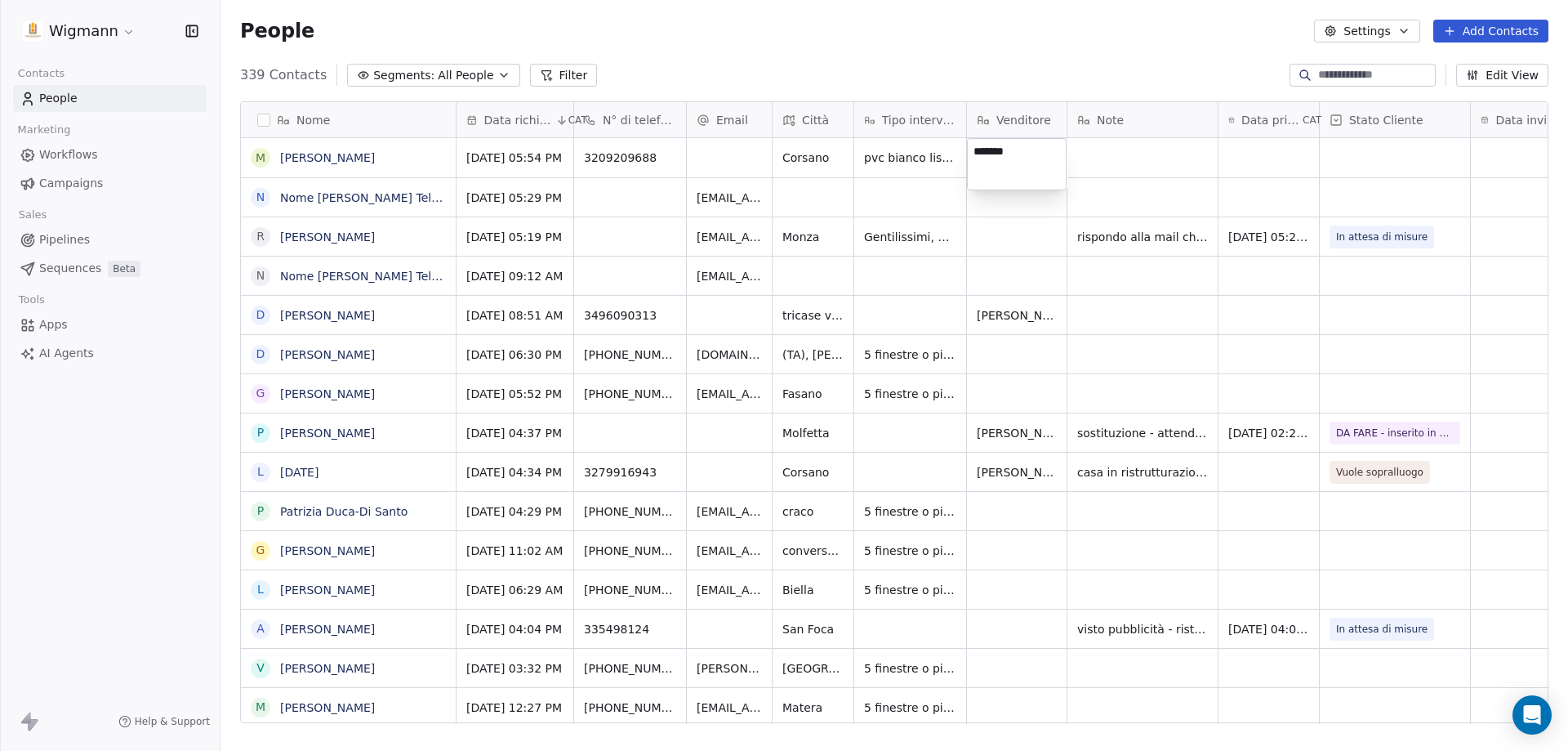
click at [1150, 151] on html "Wigmann Contacts People Marketing Workflows Campaigns Sales Pipelines Sequences…" at bounding box center [784, 375] width 1568 height 751
click at [1121, 158] on div "grid" at bounding box center [1143, 157] width 150 height 39
type textarea "**********"
click at [1212, 154] on html "Wigmann Contacts People Marketing Workflows Campaigns Sales Pipelines Sequences…" at bounding box center [784, 375] width 1568 height 751
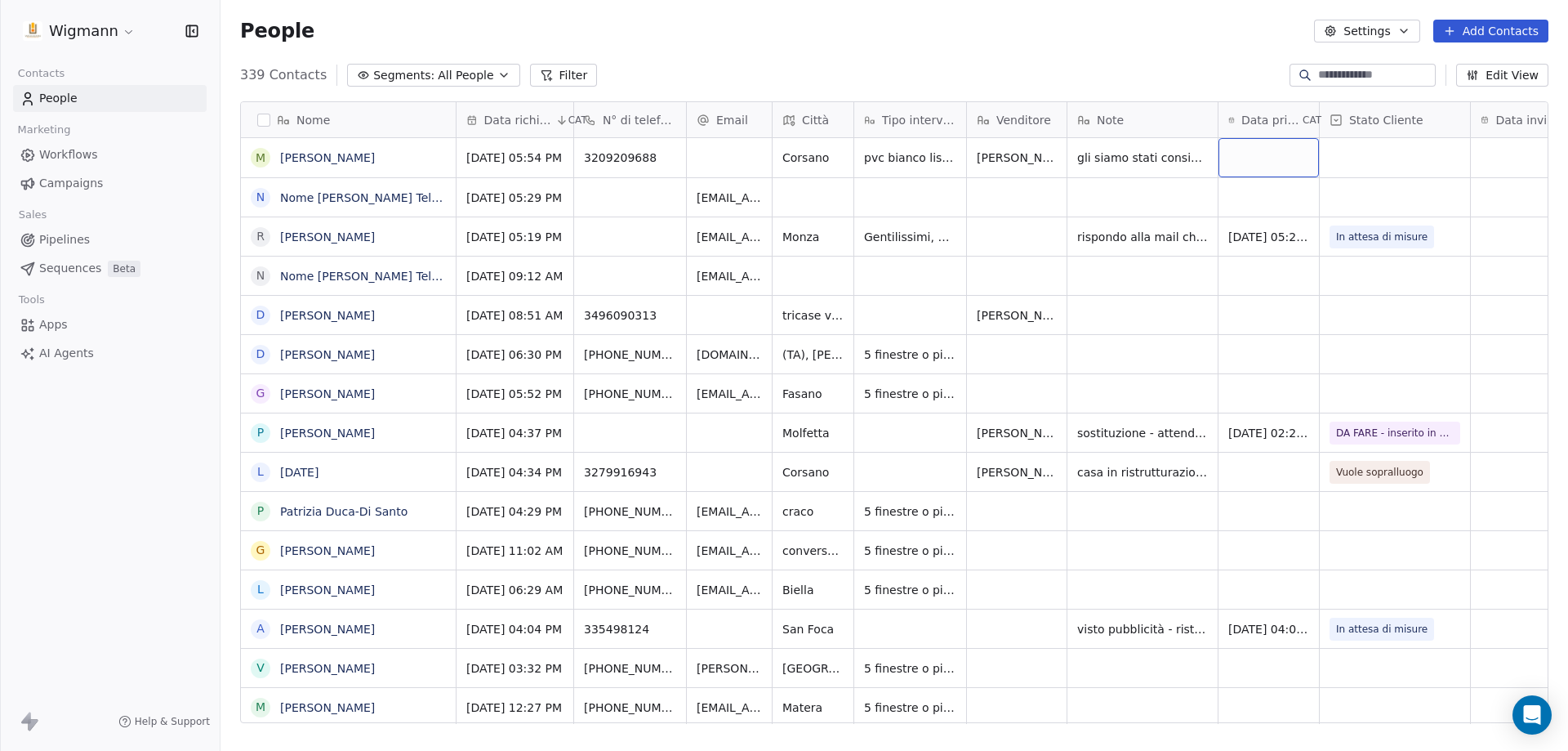
click at [1212, 153] on div "grid" at bounding box center [1269, 157] width 101 height 39
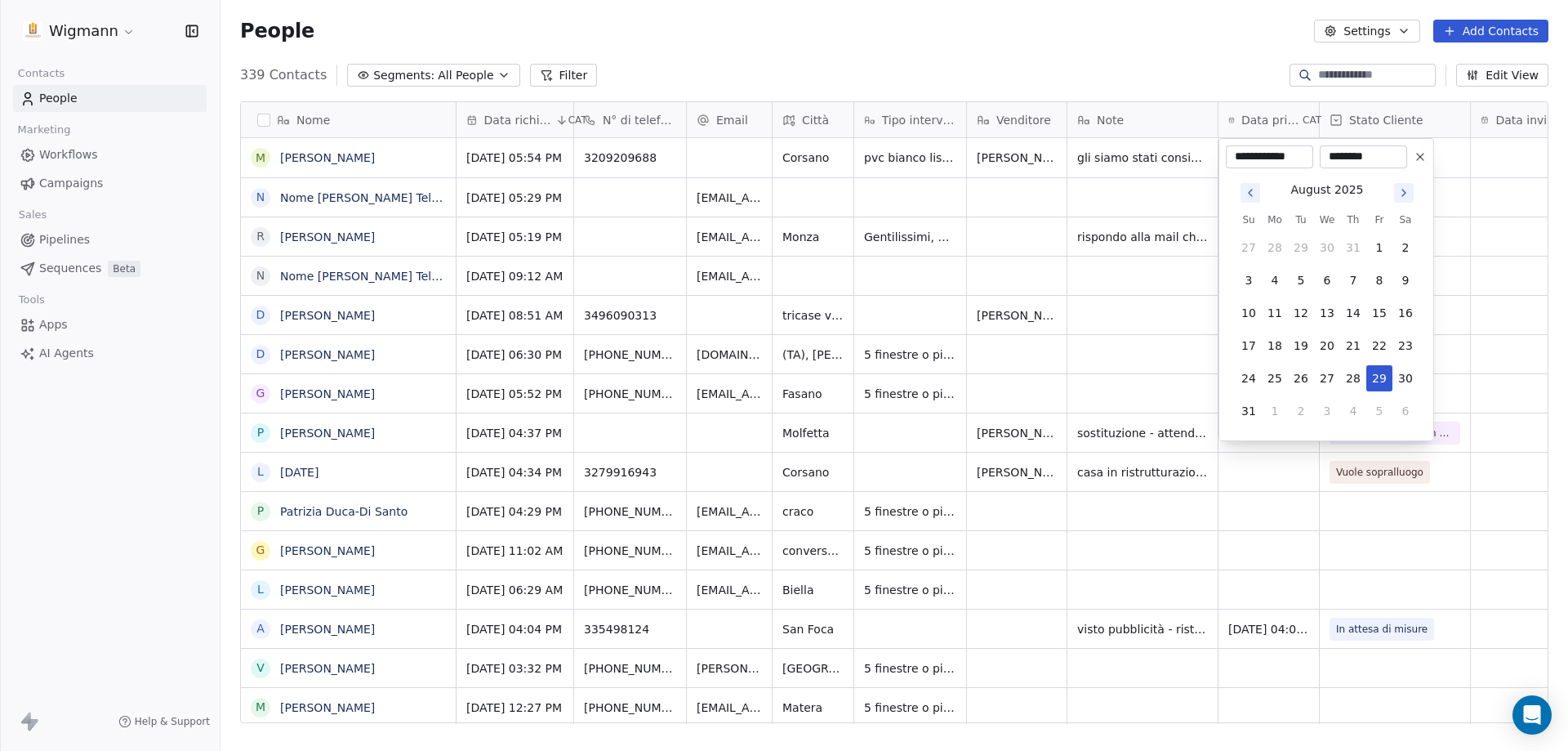
click at [1168, 202] on html "Wigmann Contacts People Marketing Workflows Campaigns Sales Pipelines Sequences…" at bounding box center [784, 375] width 1568 height 751
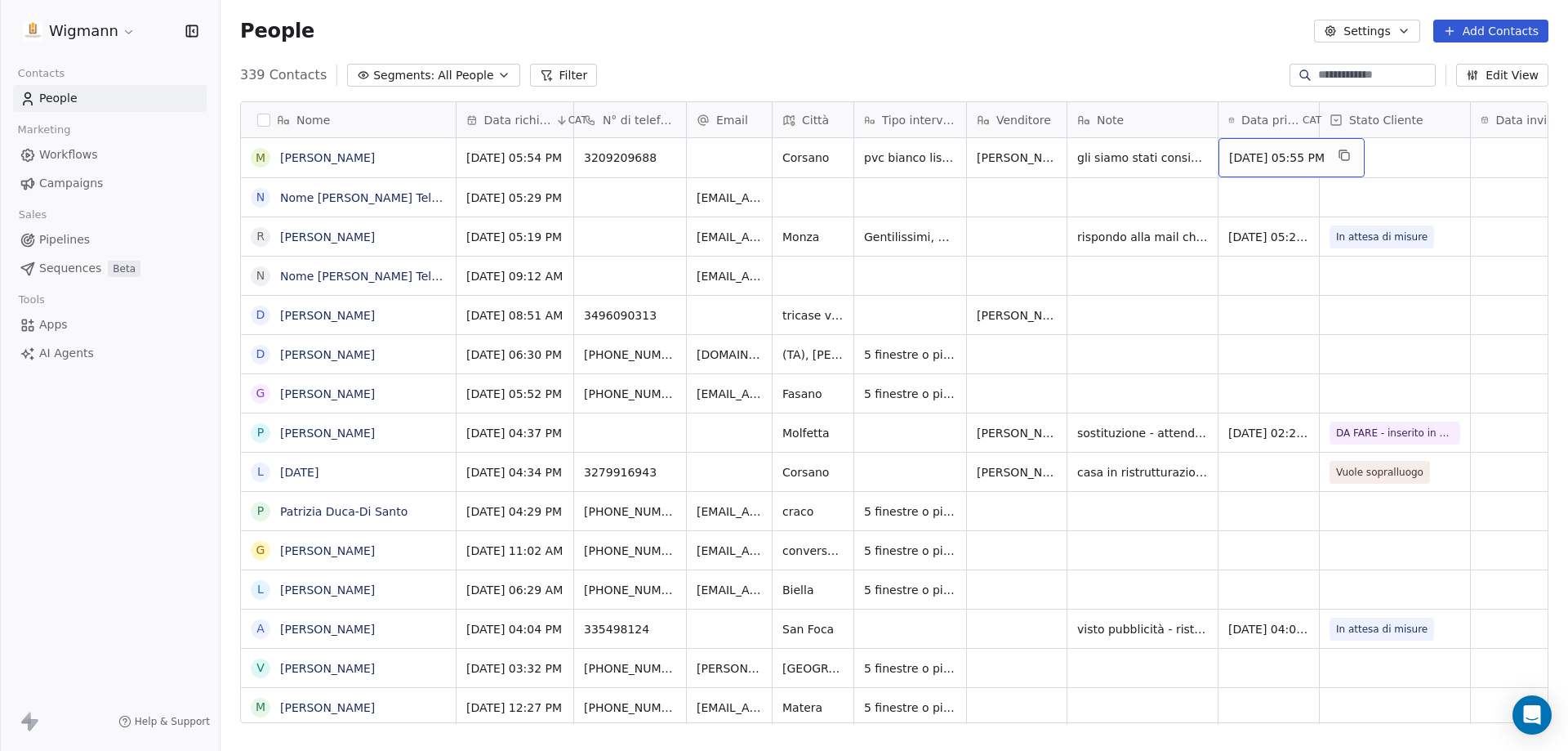
click at [1212, 163] on span "[DATE] 05:55 PM" at bounding box center [1277, 157] width 95 height 16
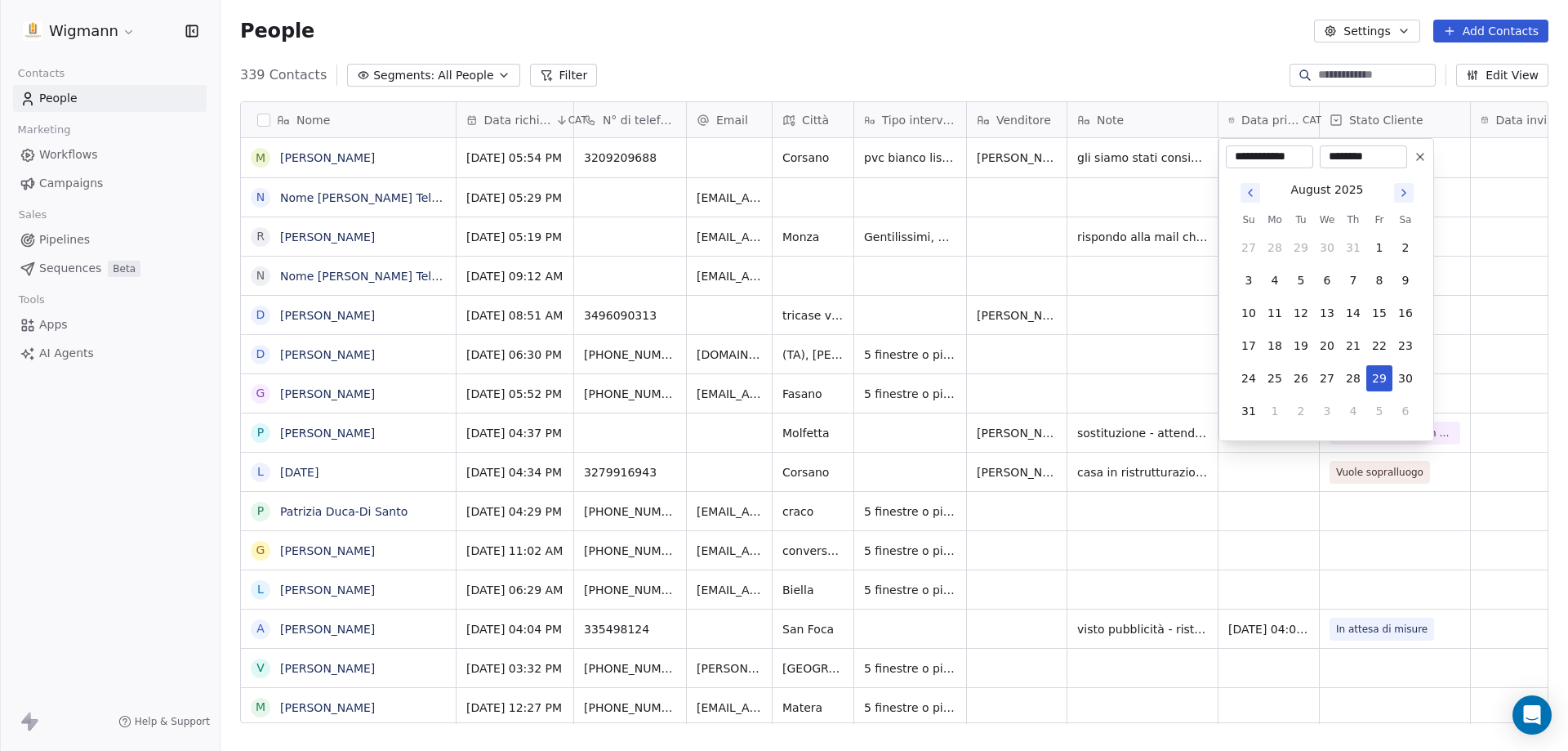
click at [1212, 165] on button at bounding box center [1421, 157] width 20 height 20
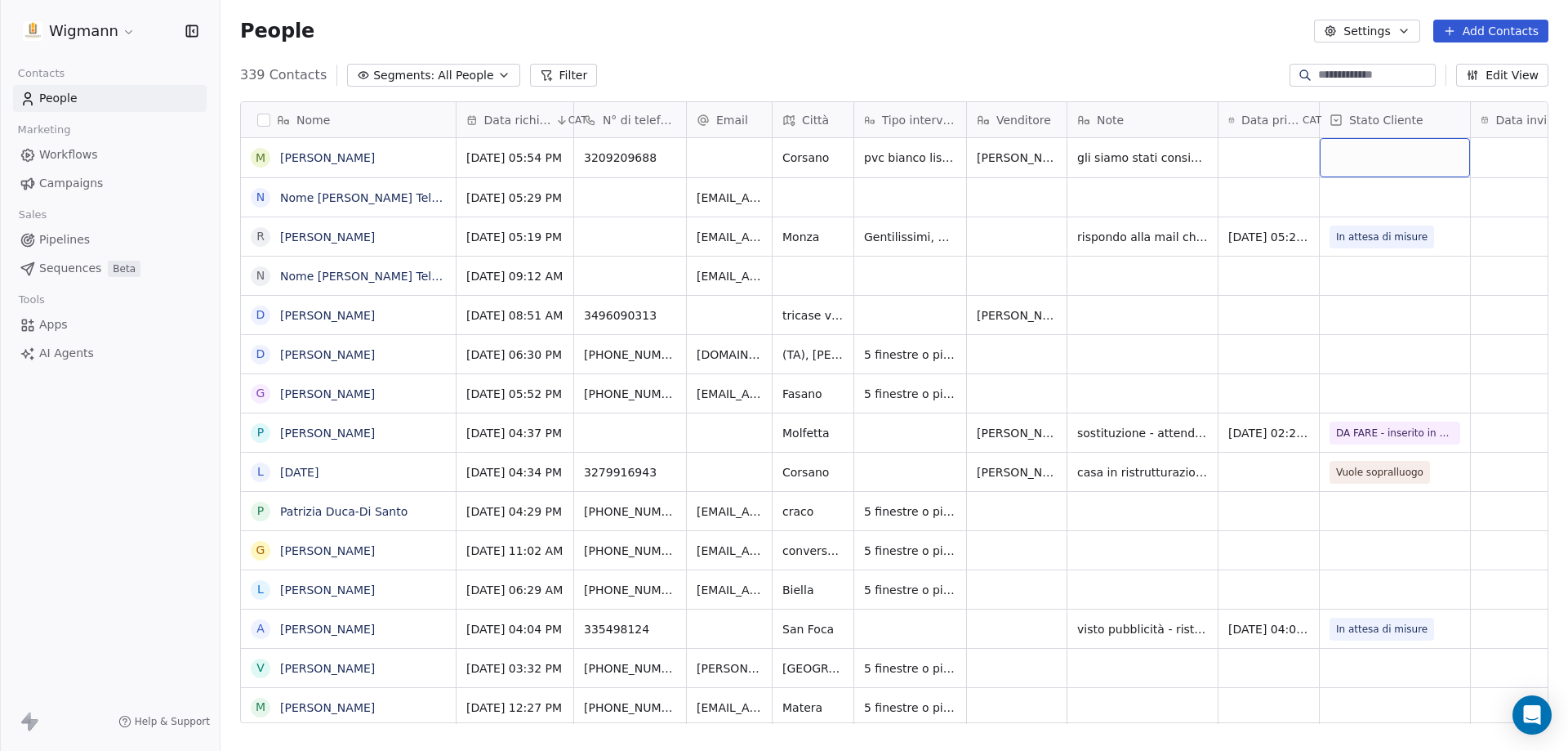
click at [1212, 156] on div "grid" at bounding box center [1395, 157] width 150 height 39
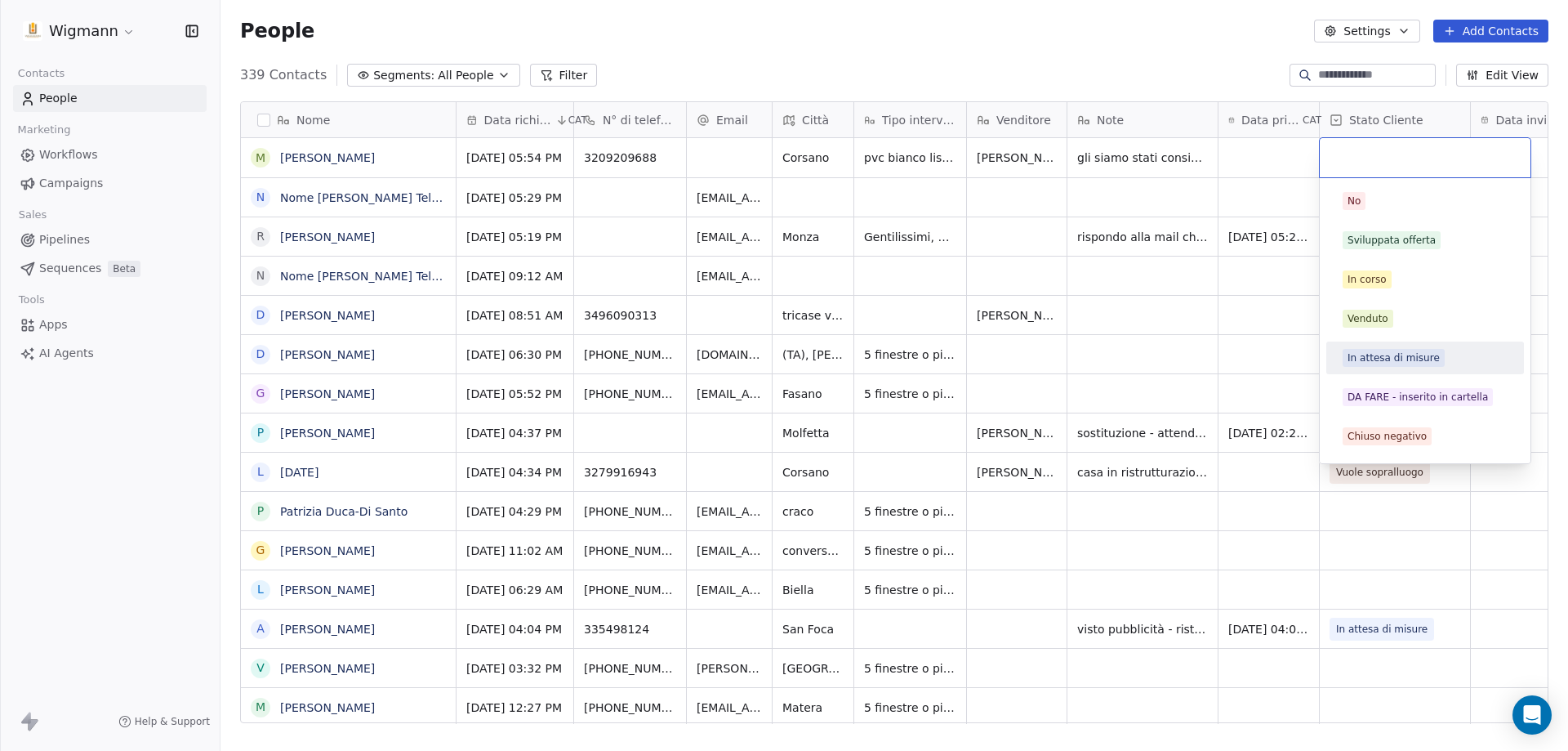
click at [1212, 360] on div "In attesa di misure" at bounding box center [1393, 357] width 92 height 14
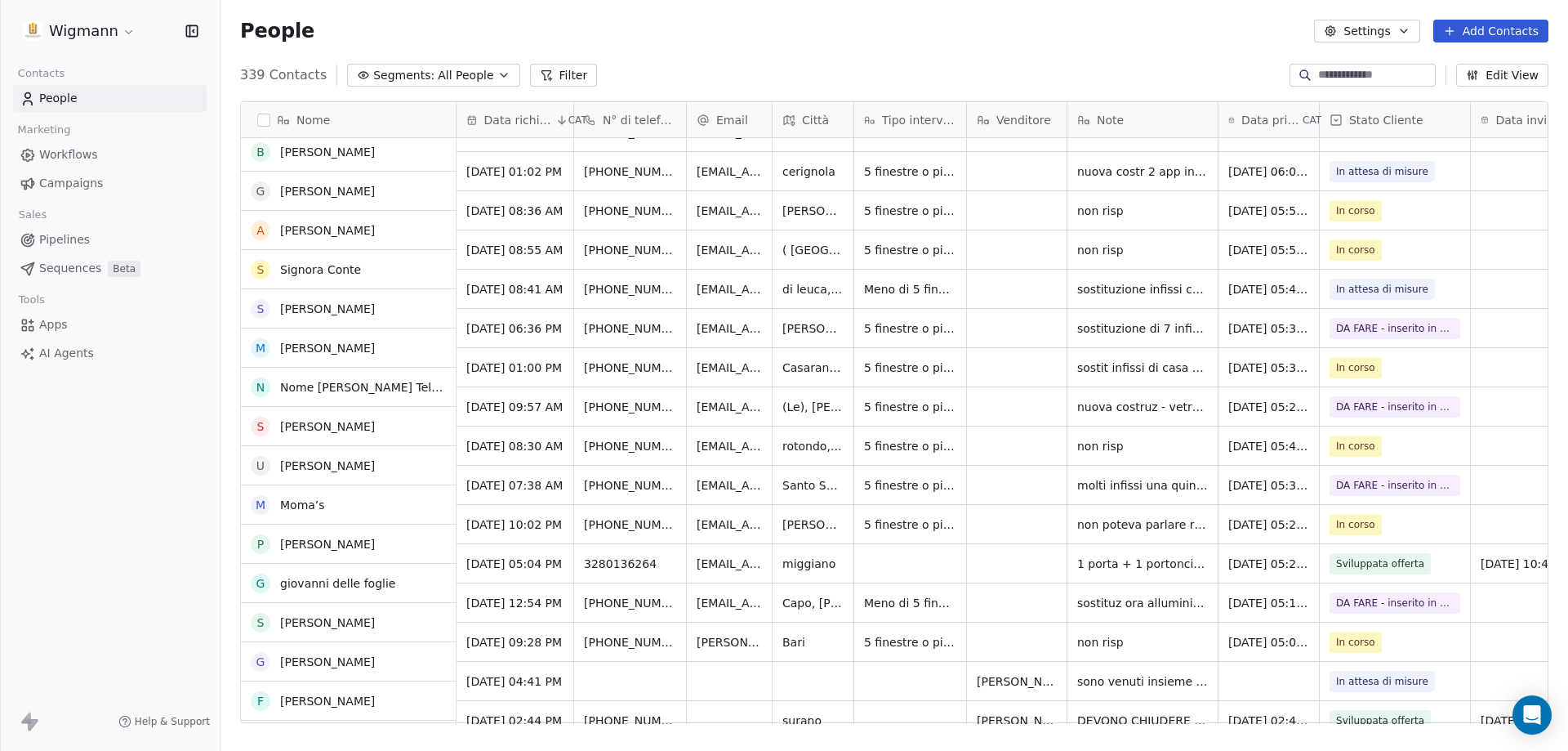
scroll to position [1144, 0]
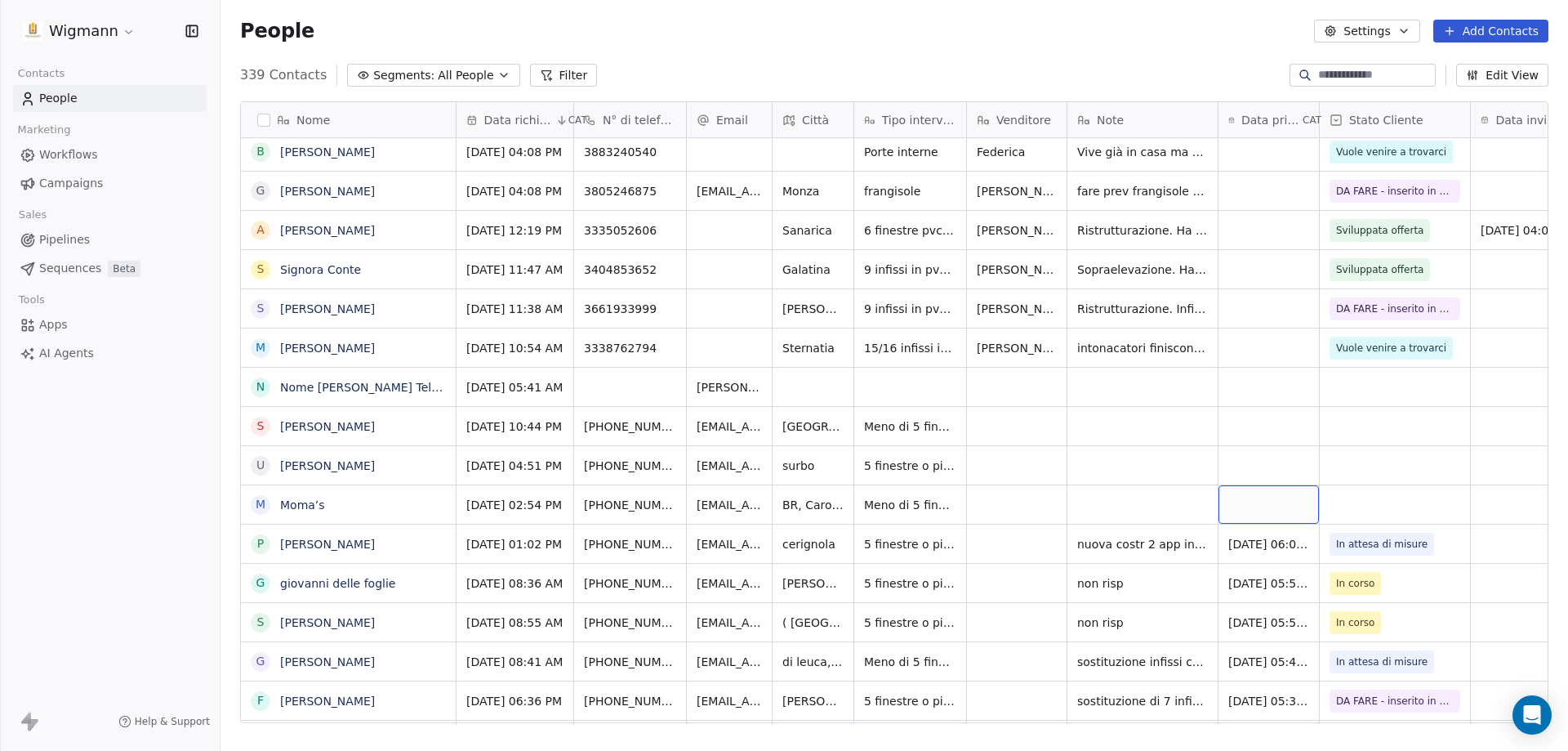
click at [1212, 494] on div "grid" at bounding box center [1269, 504] width 101 height 38
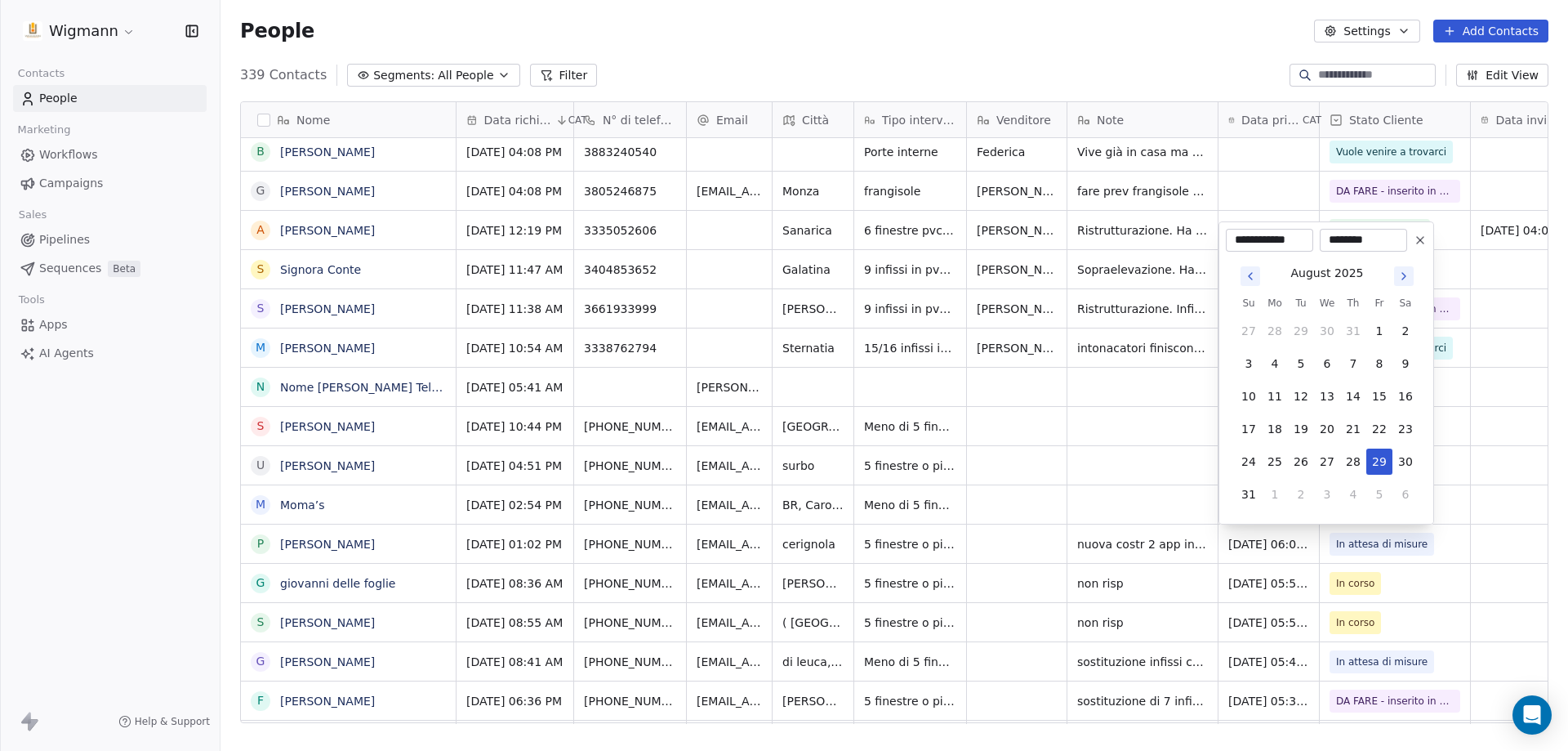
click at [1190, 495] on html "Wigmann Contacts People Marketing Workflows Campaigns Sales Pipelines Sequences…" at bounding box center [784, 375] width 1568 height 751
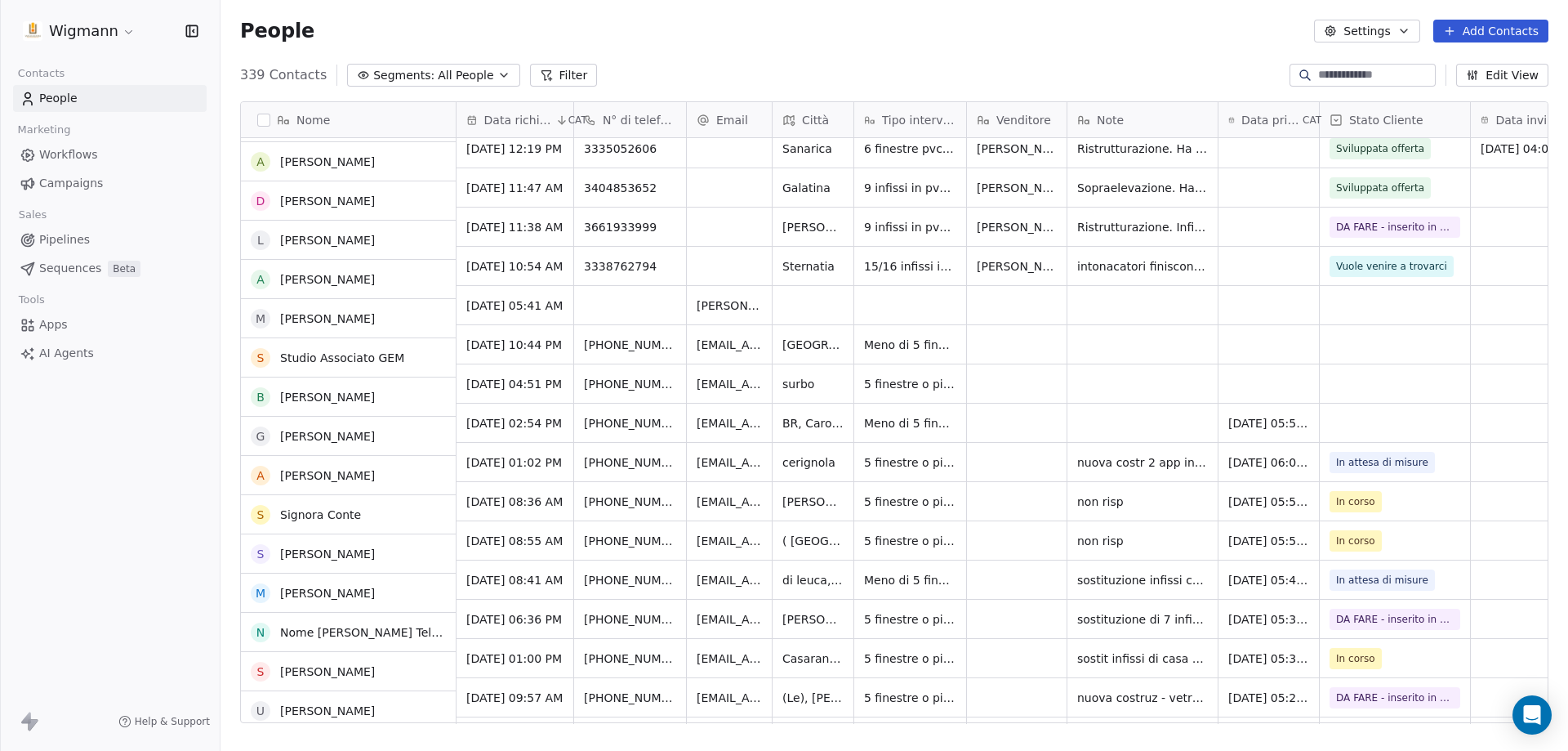
scroll to position [1226, 0]
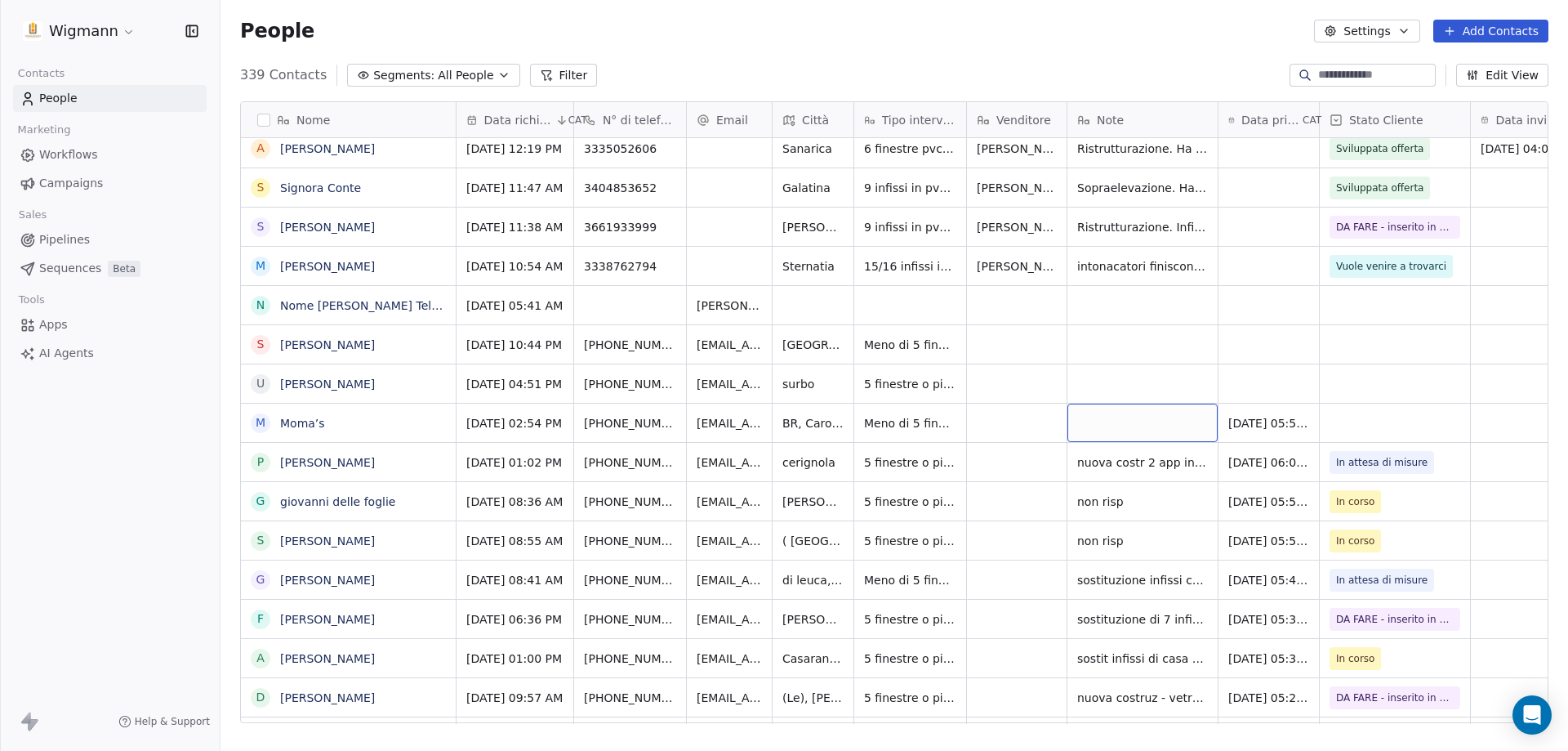
click at [1129, 424] on div "grid" at bounding box center [1143, 423] width 150 height 38
type textarea "*"
type textarea "**********"
click at [1212, 402] on html "Wigmann Contacts People Marketing Workflows Campaigns Sales Pipelines Sequences…" at bounding box center [784, 375] width 1568 height 751
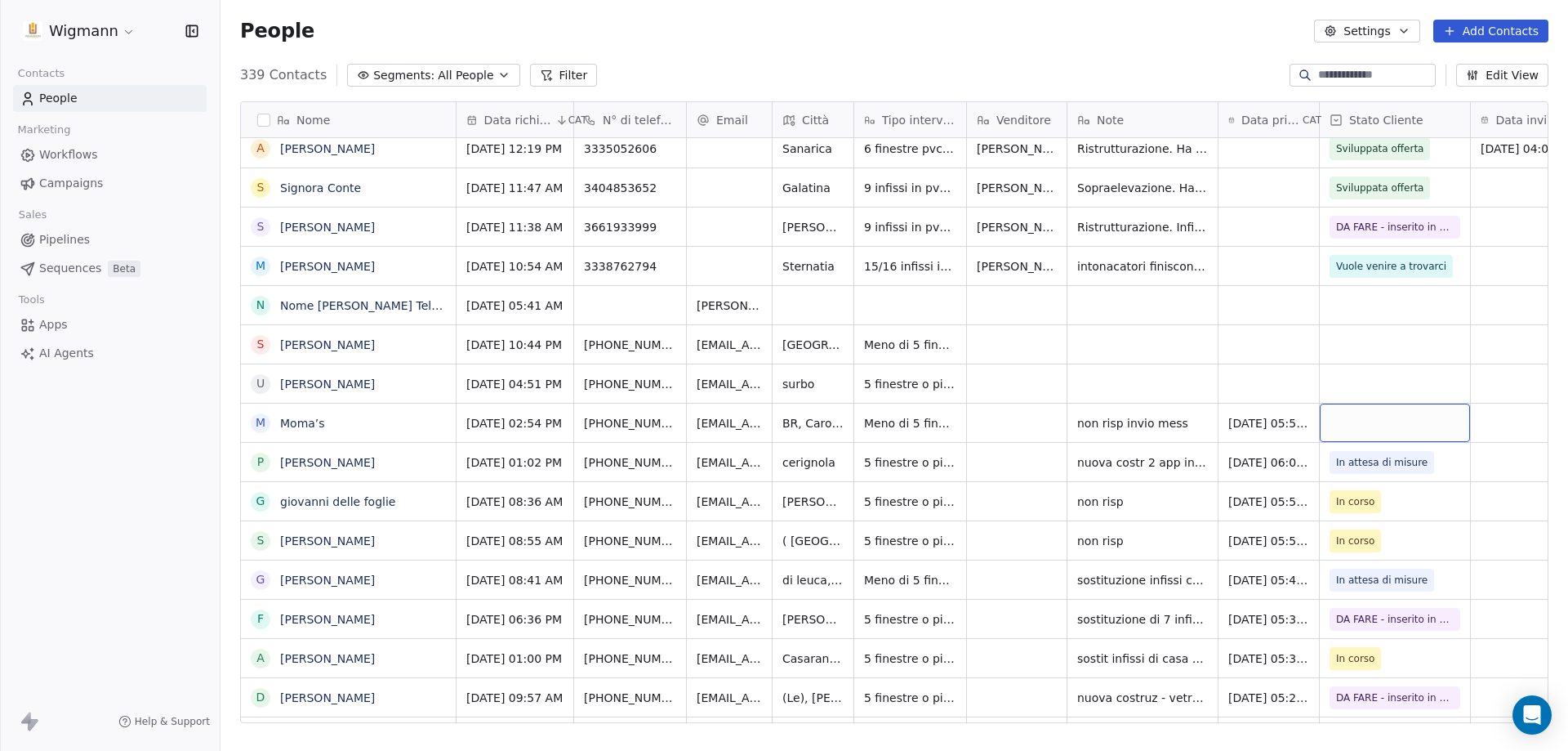
click at [1212, 419] on div "grid" at bounding box center [1395, 423] width 150 height 38
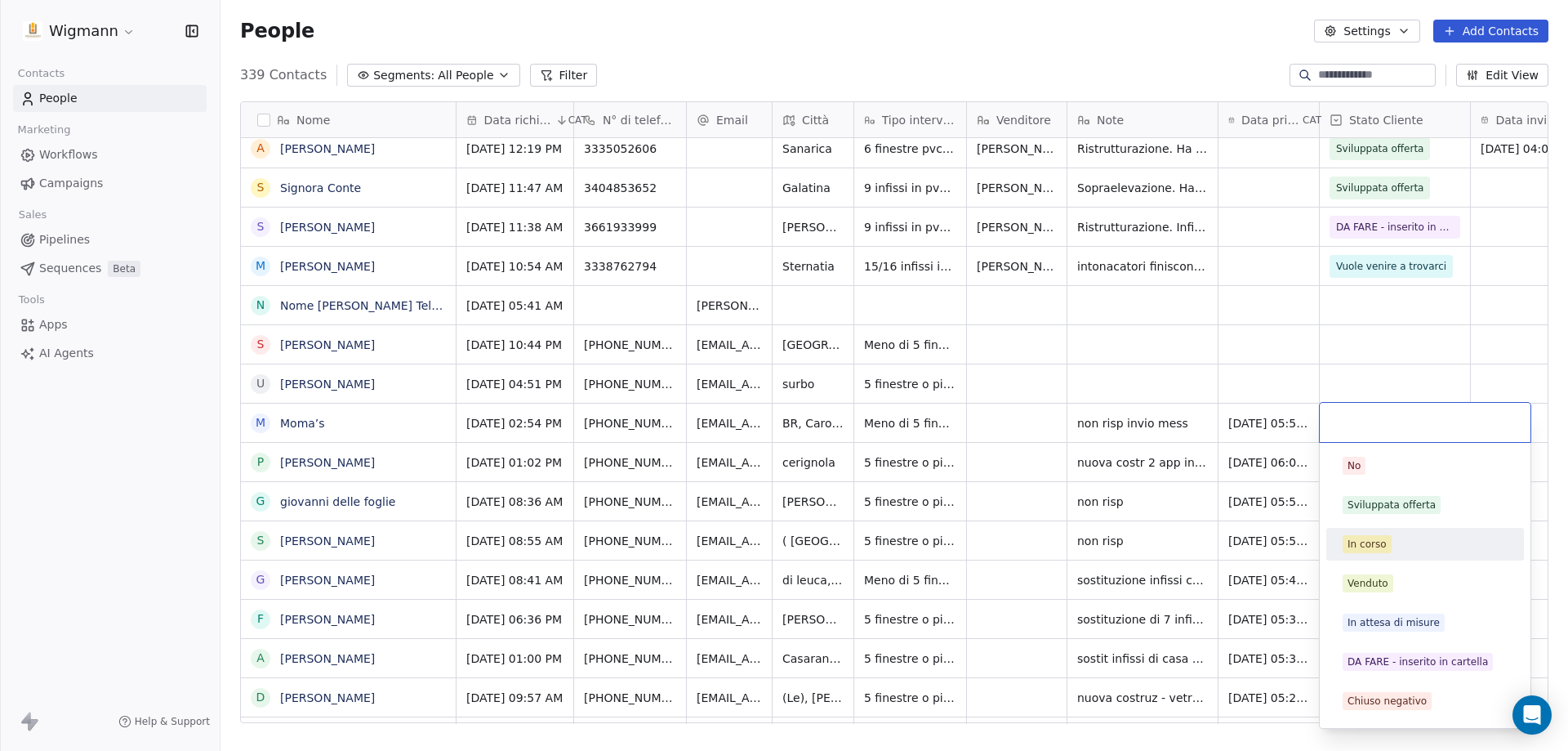
click at [1212, 531] on div "In corso" at bounding box center [1425, 543] width 185 height 26
